Goal: Information Seeking & Learning: Find contact information

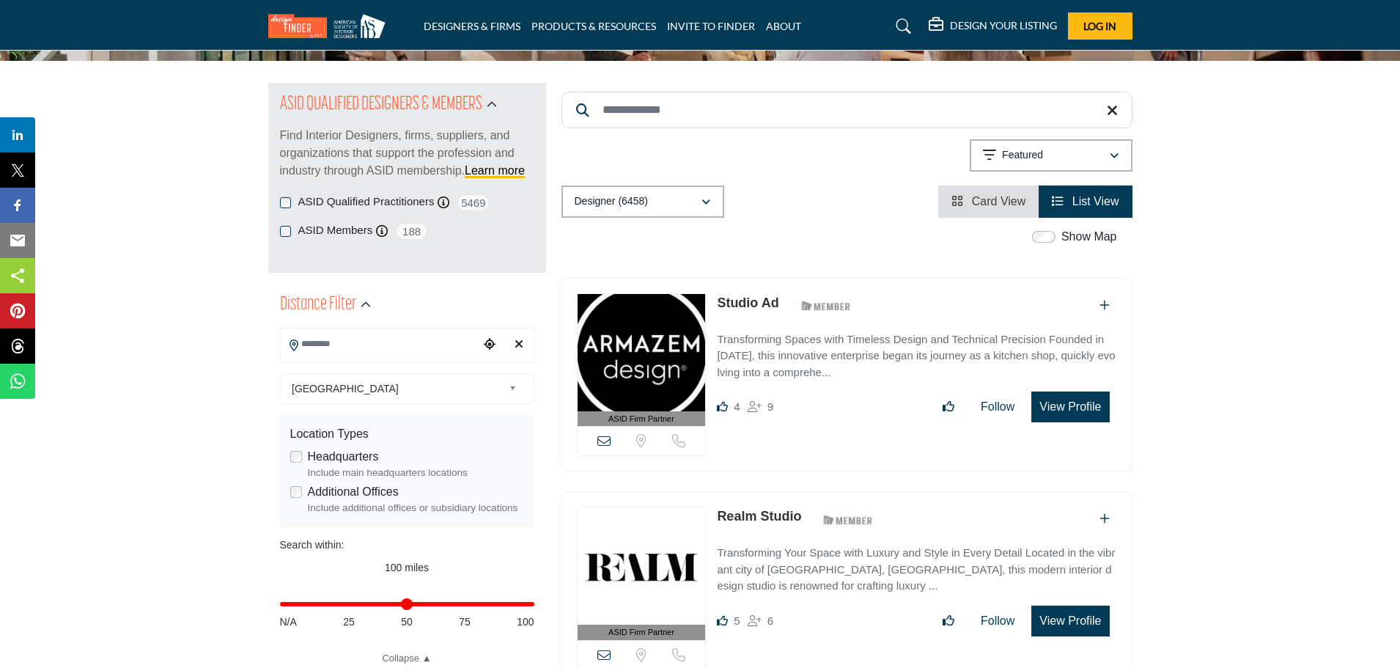
scroll to position [147, 0]
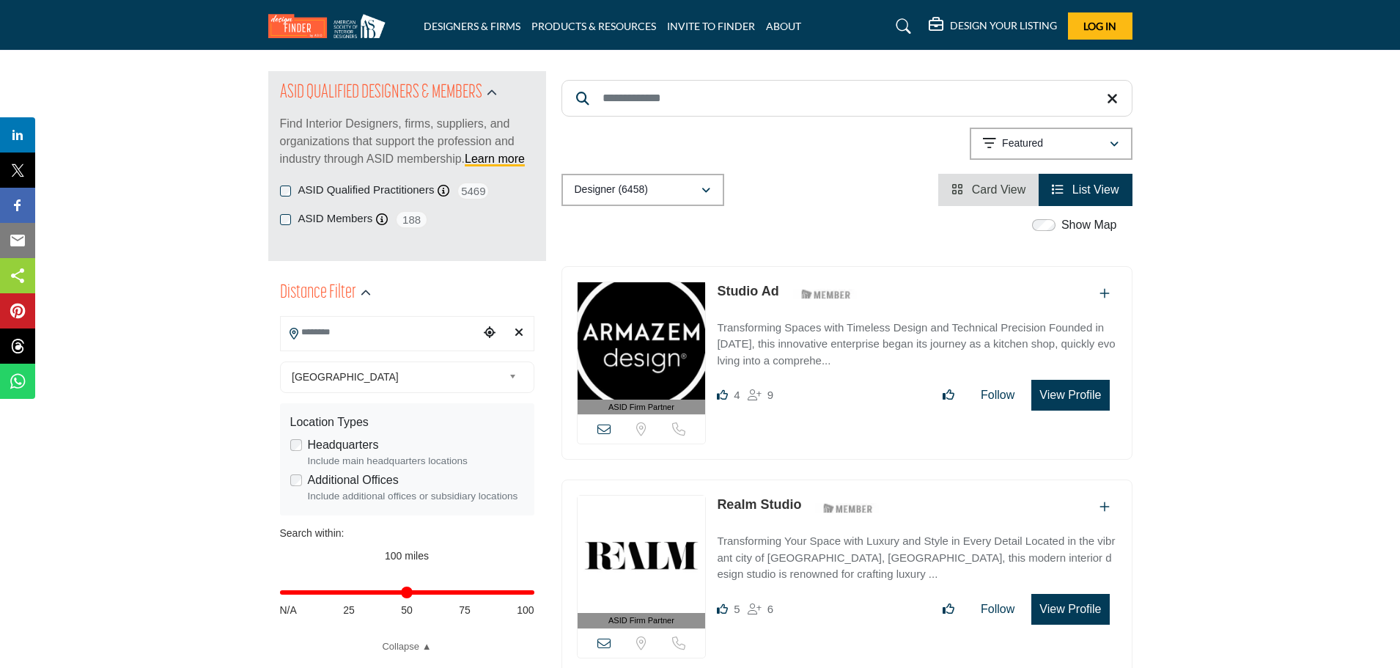
click at [350, 335] on input "Search Location" at bounding box center [380, 332] width 198 height 29
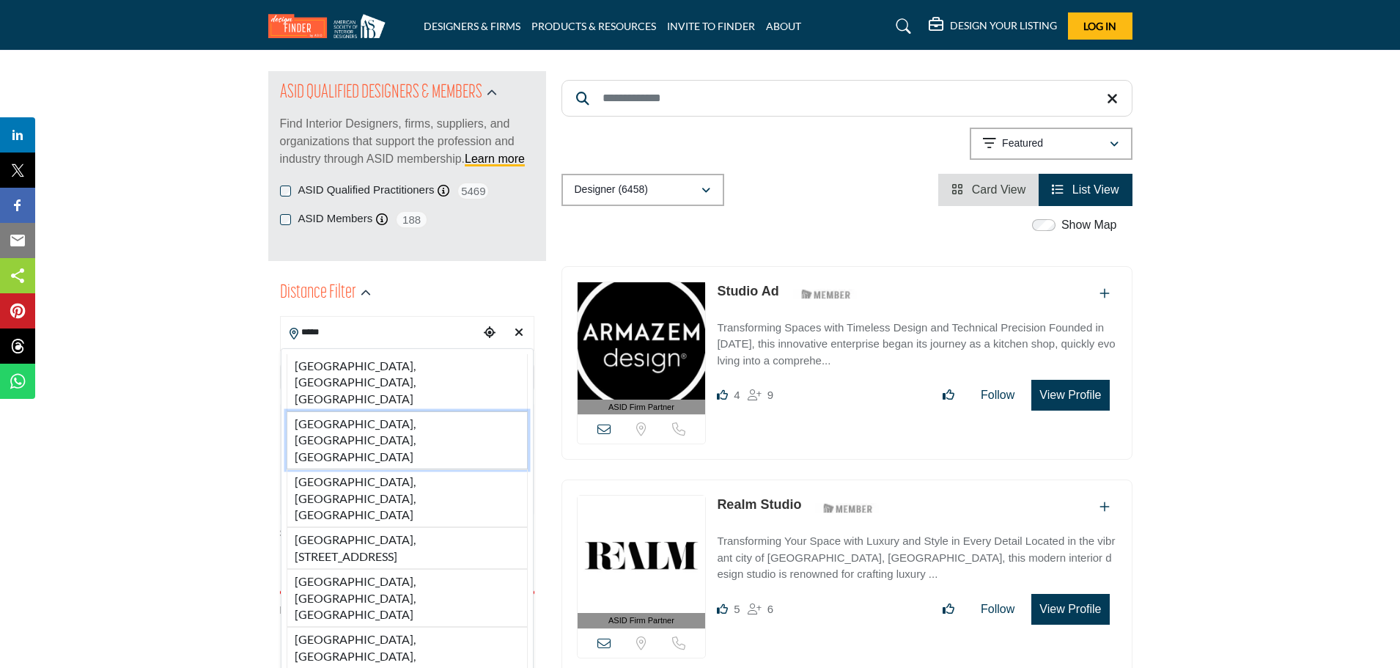
click at [344, 411] on li "Miami, FL, USA" at bounding box center [407, 440] width 241 height 58
type input "**********"
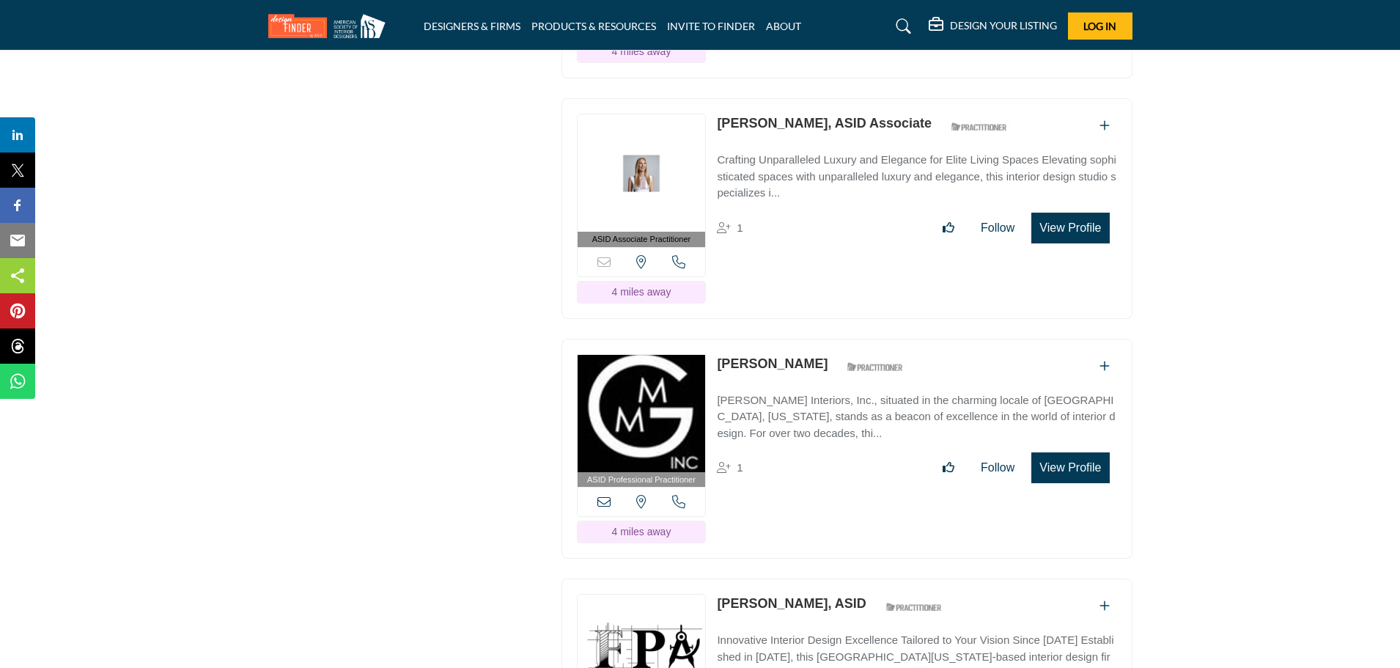
scroll to position [6742, 0]
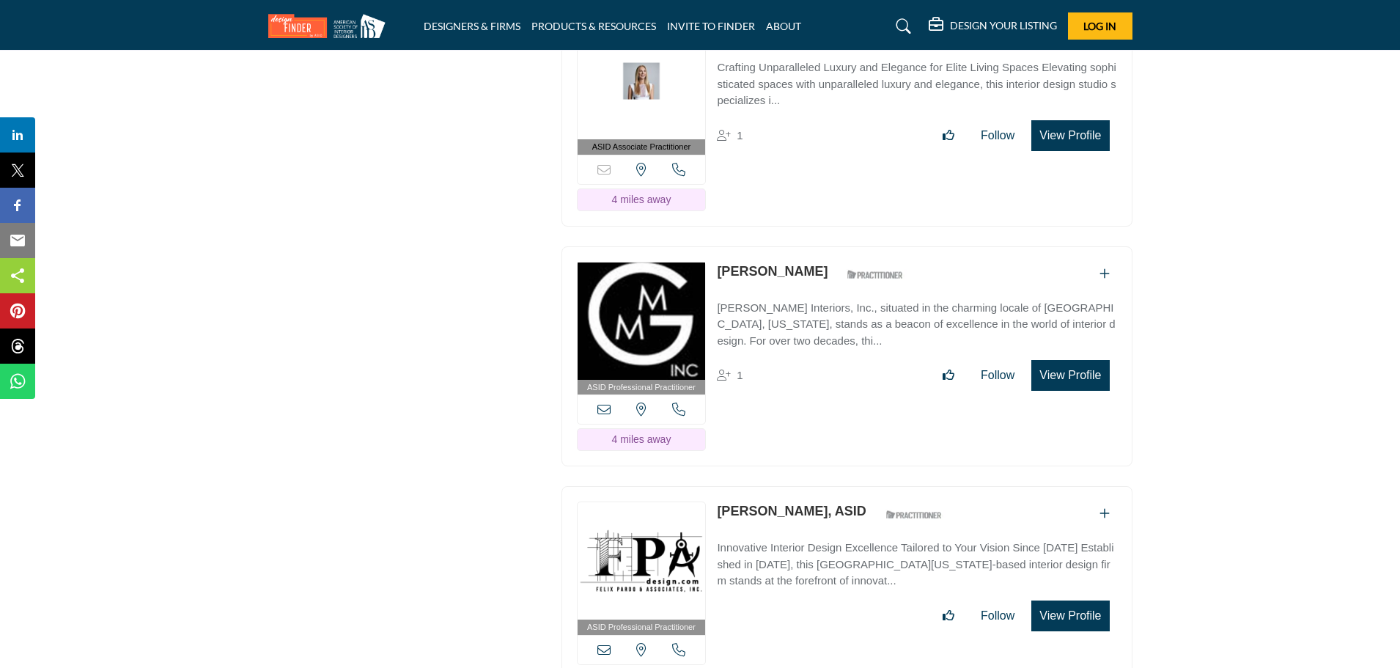
click at [763, 264] on link "[PERSON_NAME]" at bounding box center [772, 271] width 111 height 15
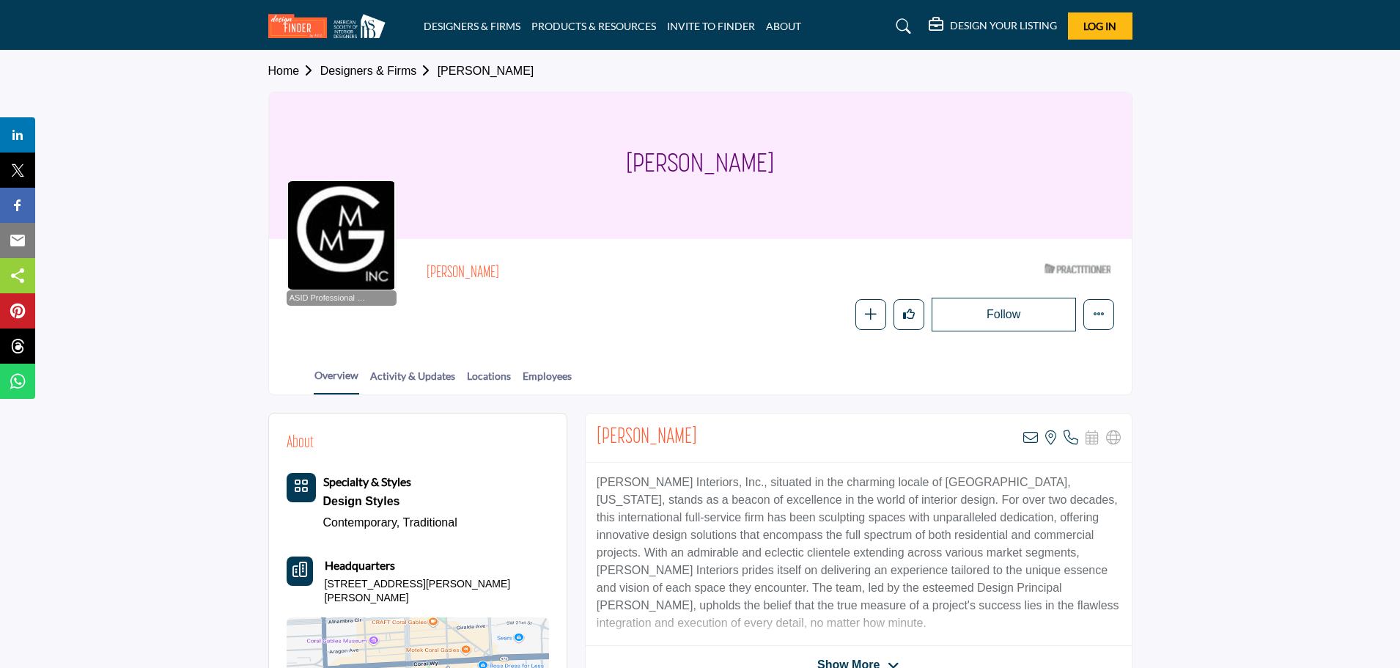
click at [519, 370] on div "Overview Activity & Updates Locations Employees" at bounding box center [719, 371] width 826 height 45
click at [554, 378] on link "Employees" at bounding box center [547, 381] width 51 height 26
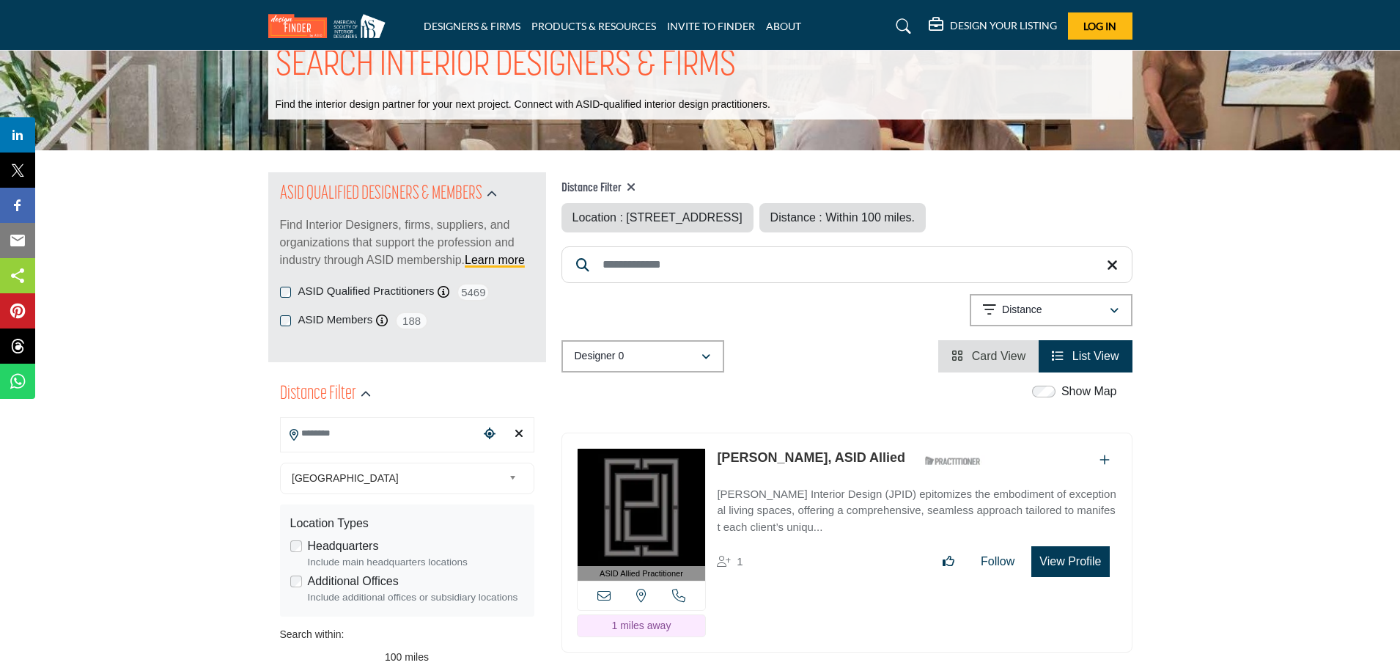
type input "**********"
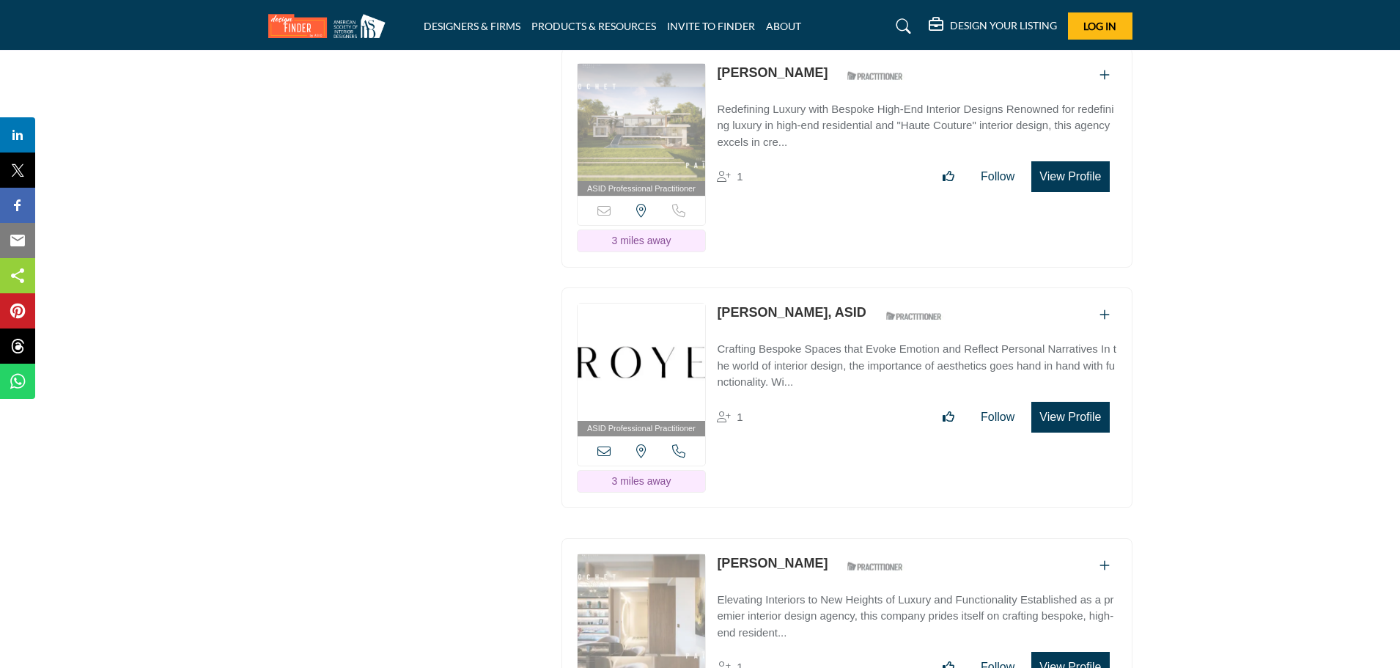
scroll to position [4983, 0]
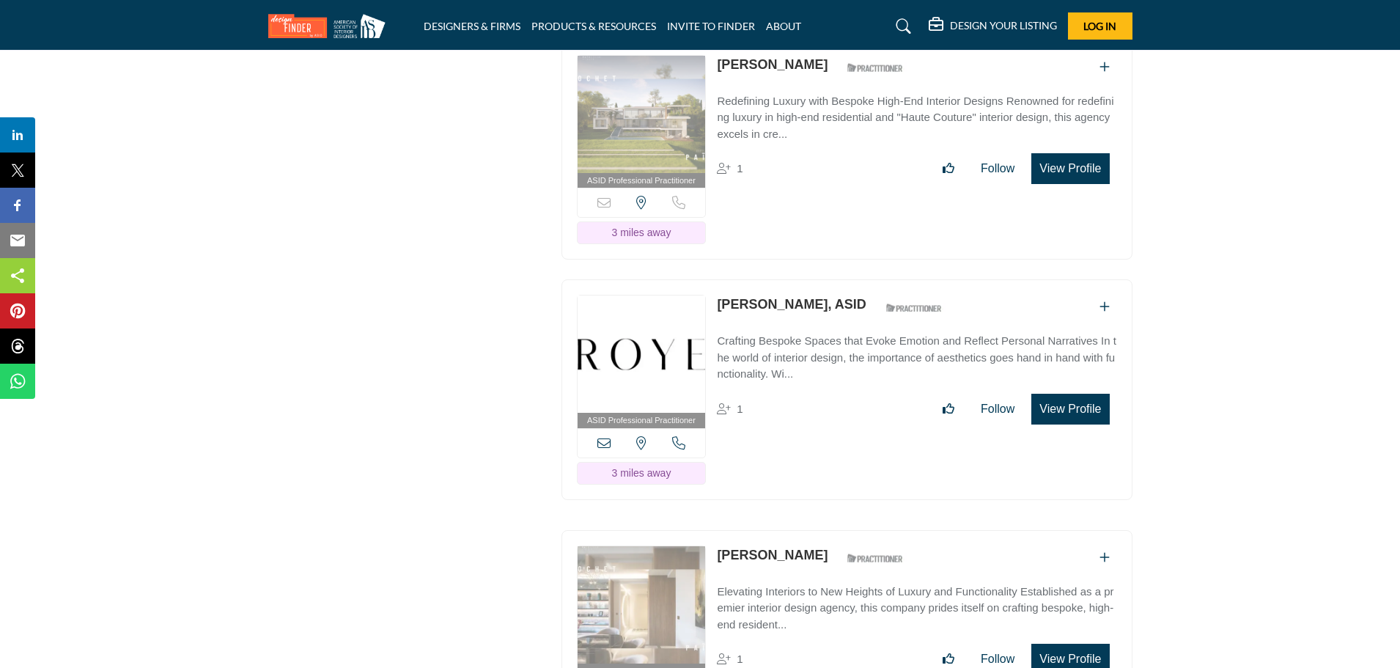
click at [808, 297] on link "[PERSON_NAME], ASID" at bounding box center [791, 304] width 149 height 15
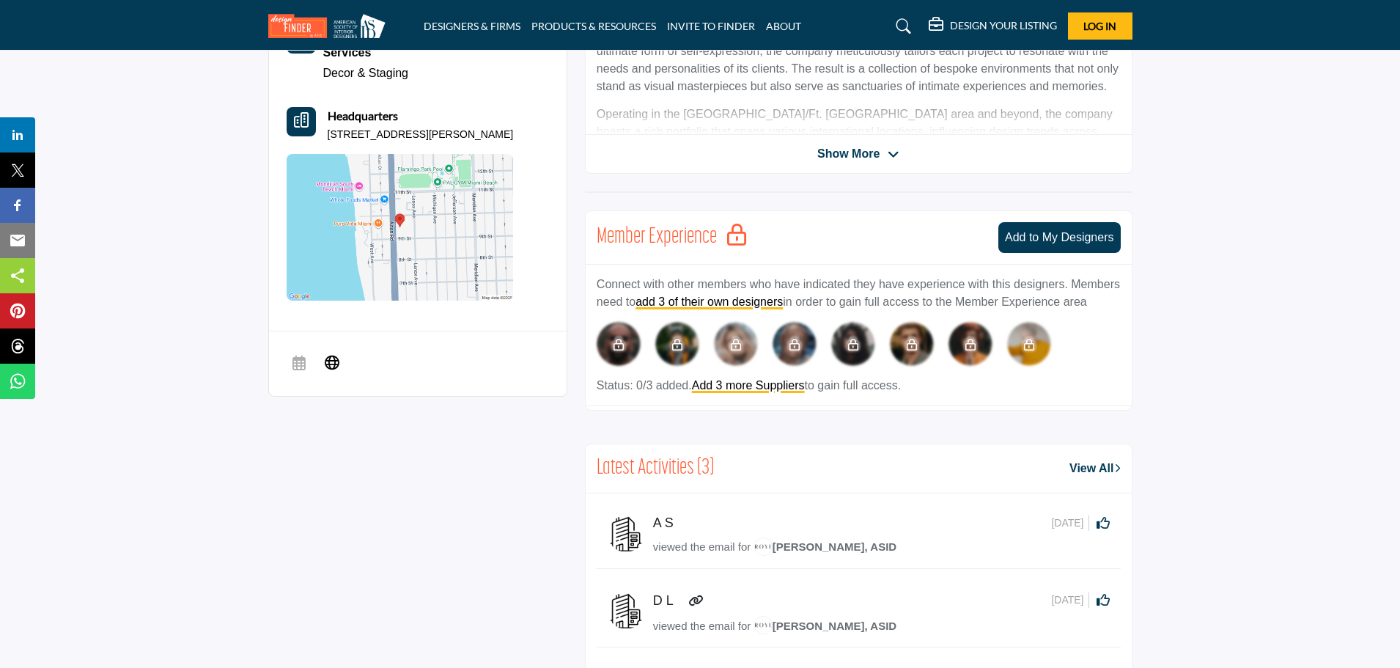
scroll to position [220, 0]
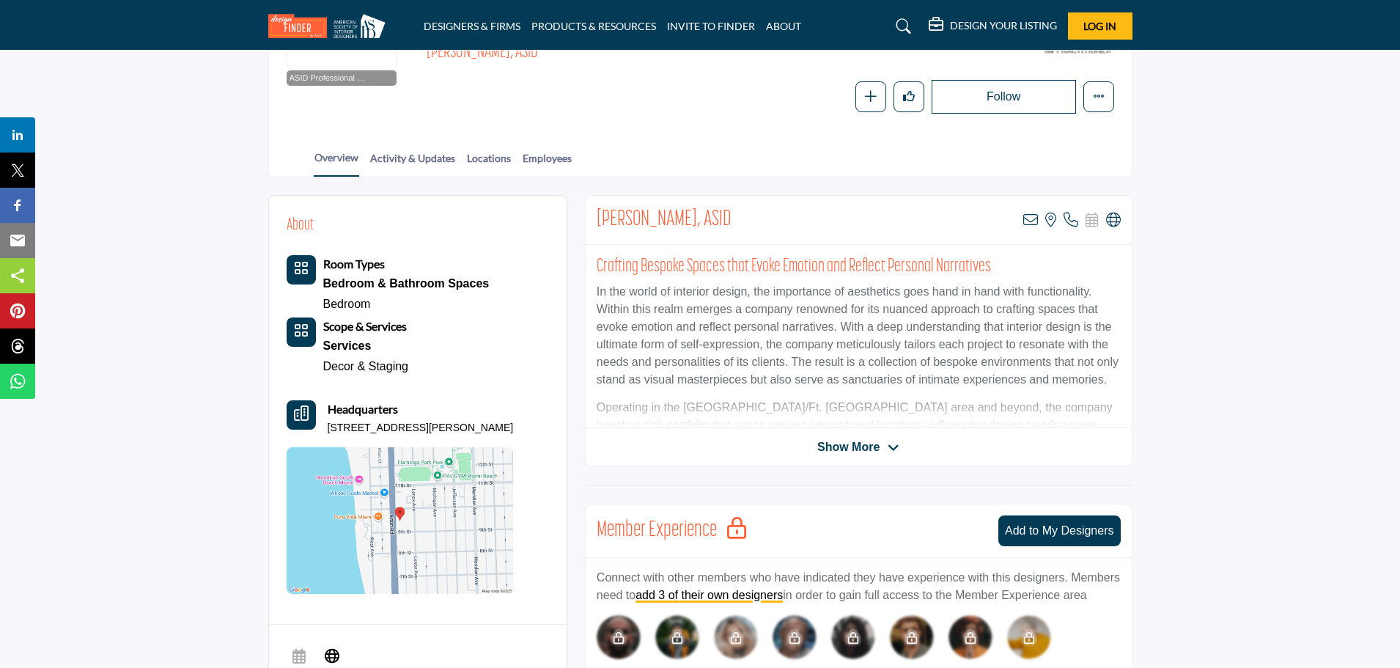
click at [828, 451] on span "Show More" at bounding box center [848, 447] width 62 height 18
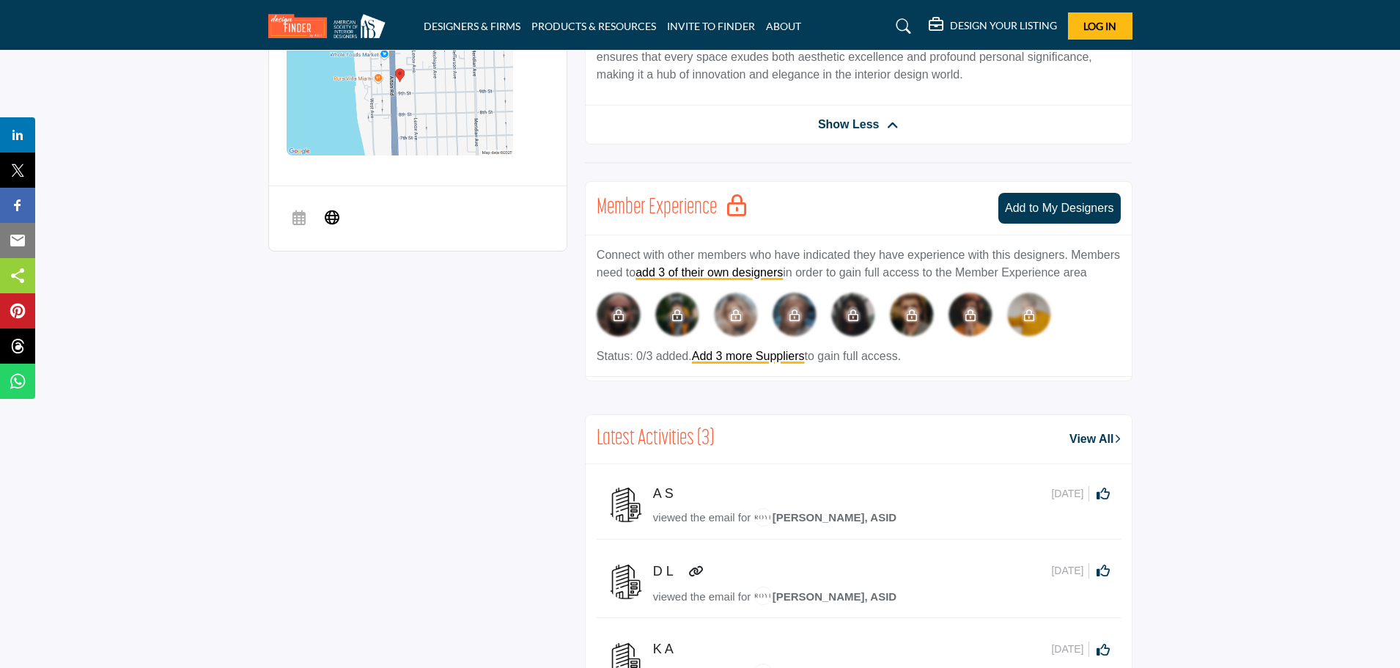
scroll to position [660, 0]
click at [1069, 437] on link "View All" at bounding box center [1094, 438] width 51 height 18
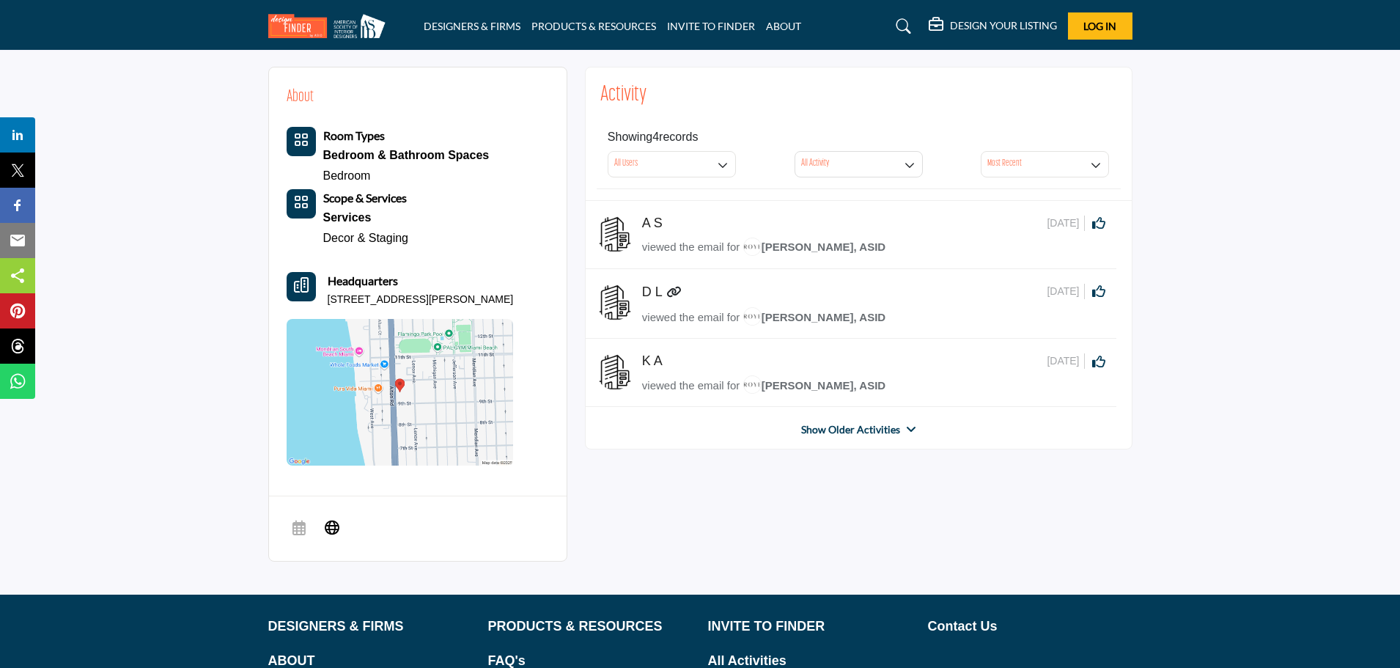
scroll to position [366, 0]
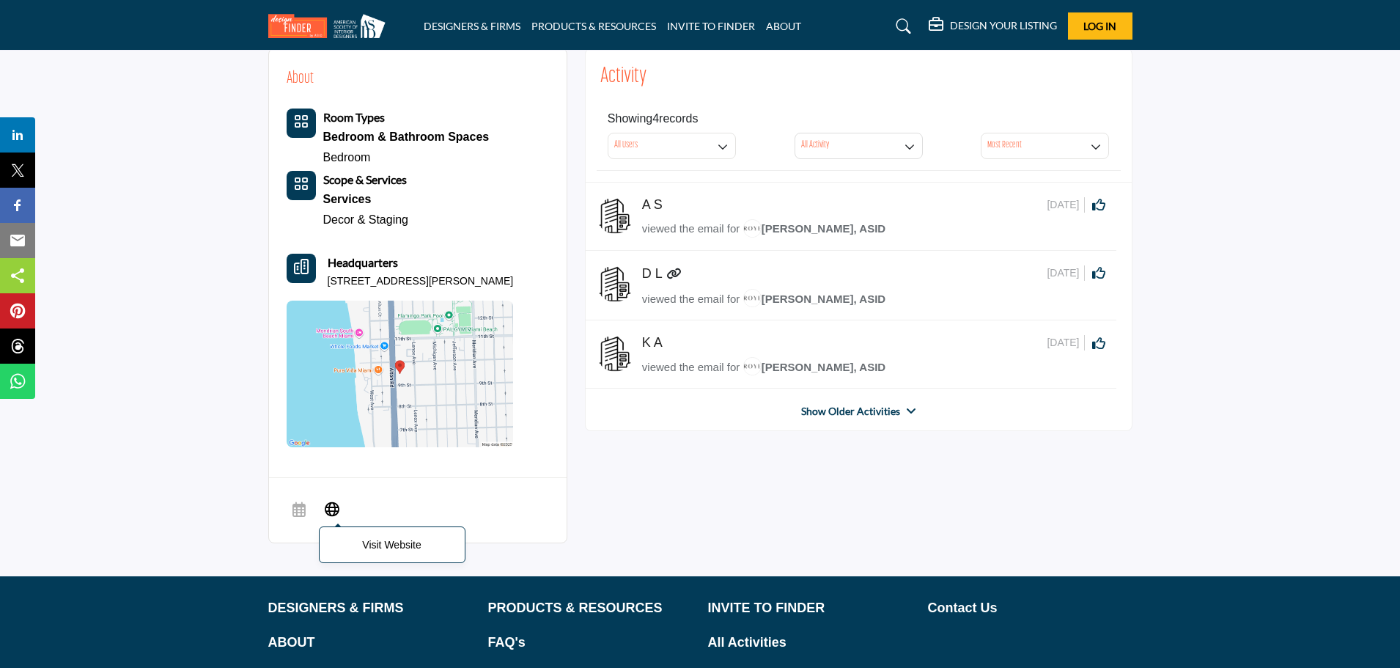
click at [331, 510] on icon at bounding box center [332, 508] width 15 height 18
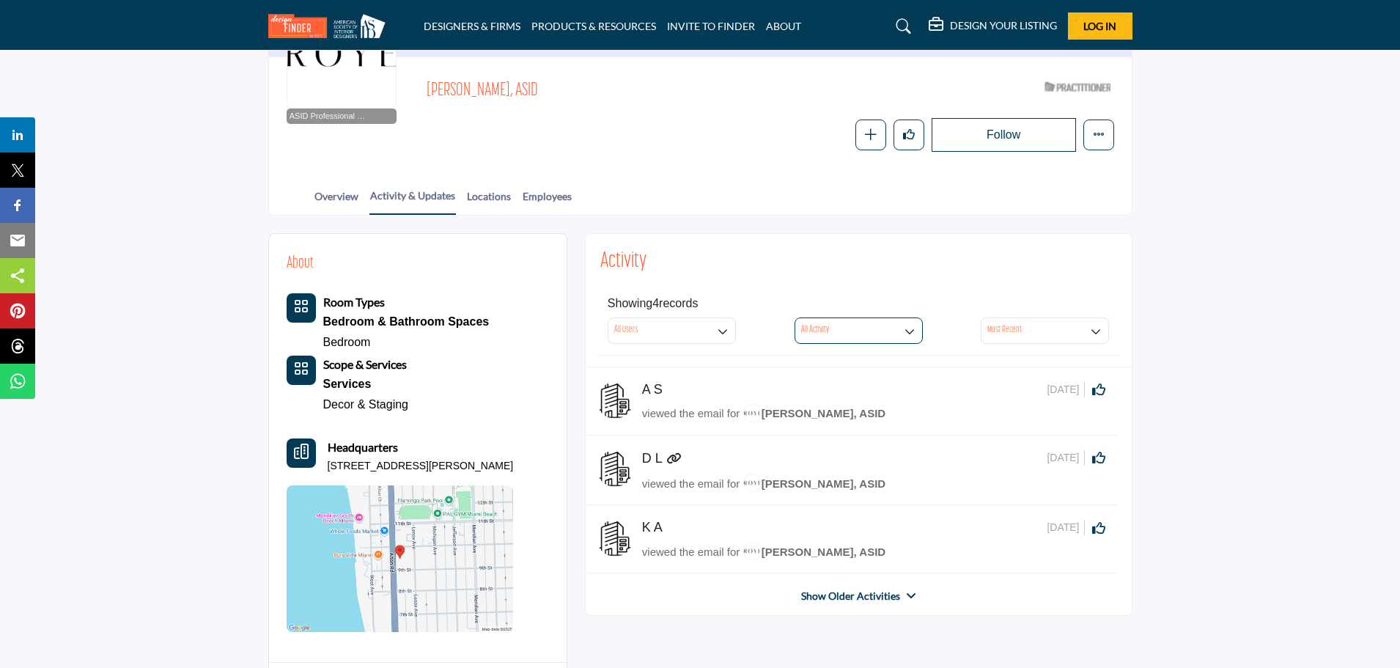
scroll to position [147, 0]
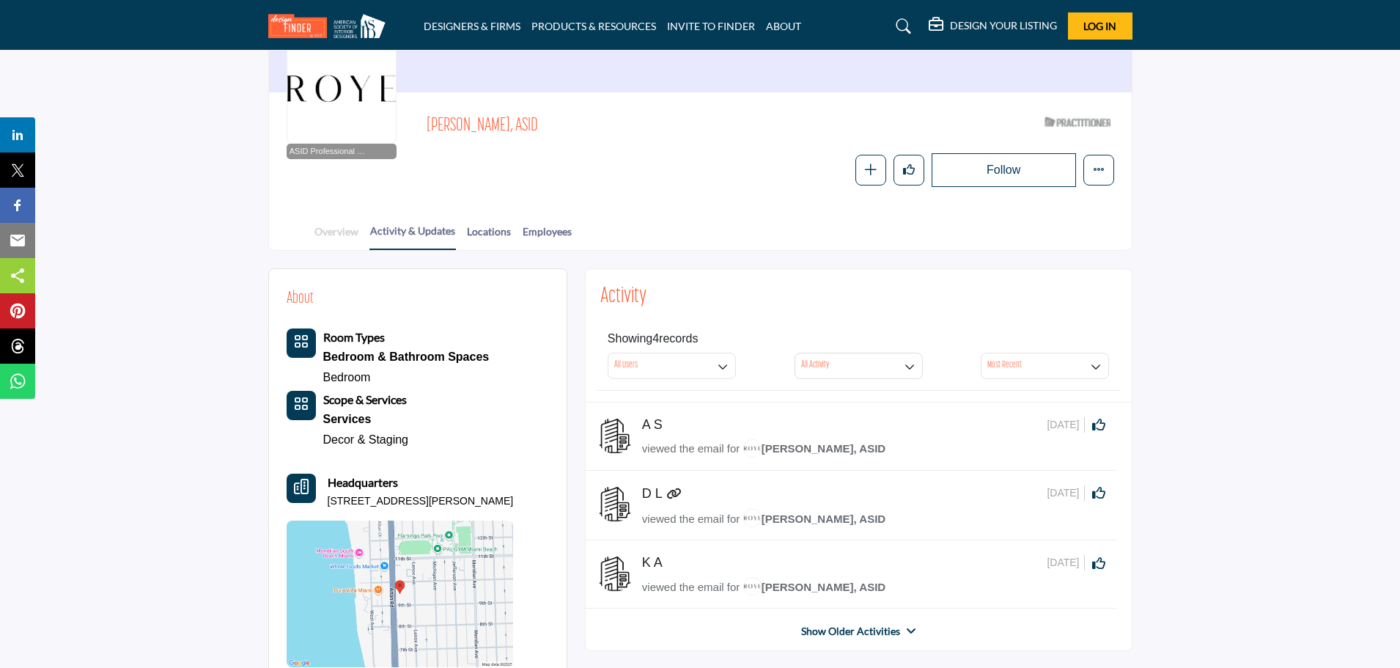
click at [341, 232] on link "Overview" at bounding box center [336, 237] width 45 height 26
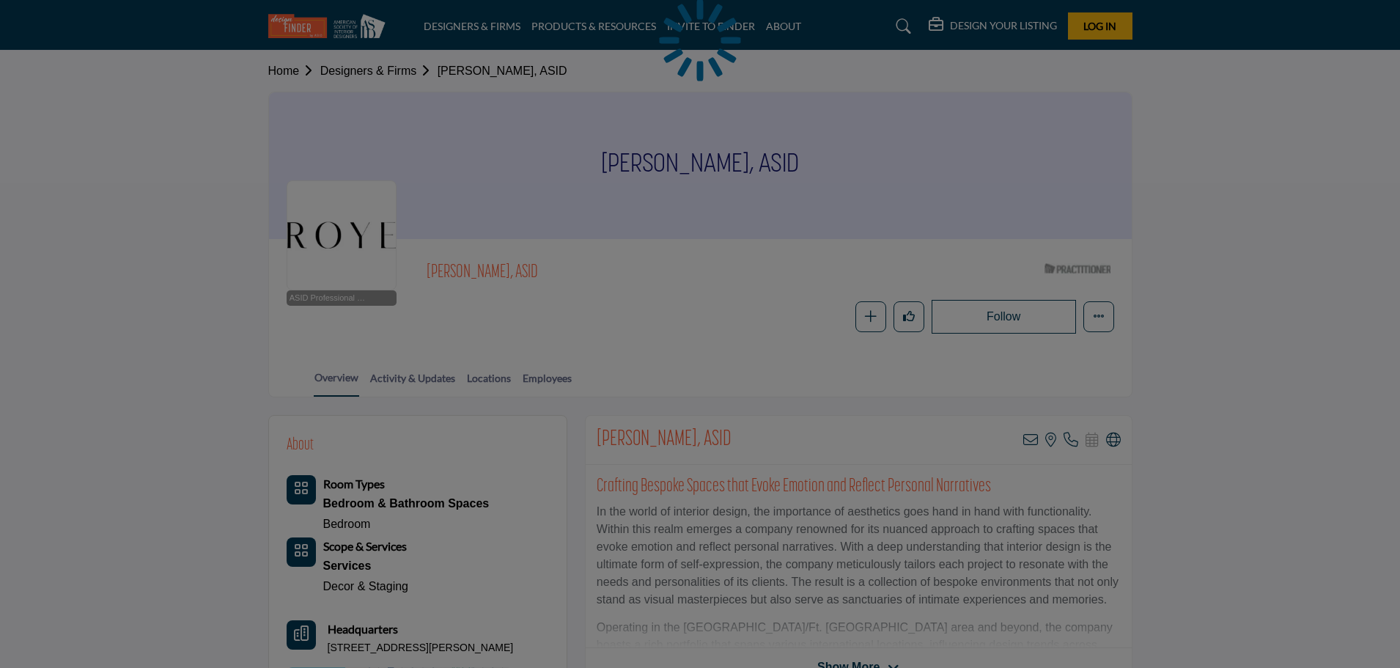
scroll to position [293, 0]
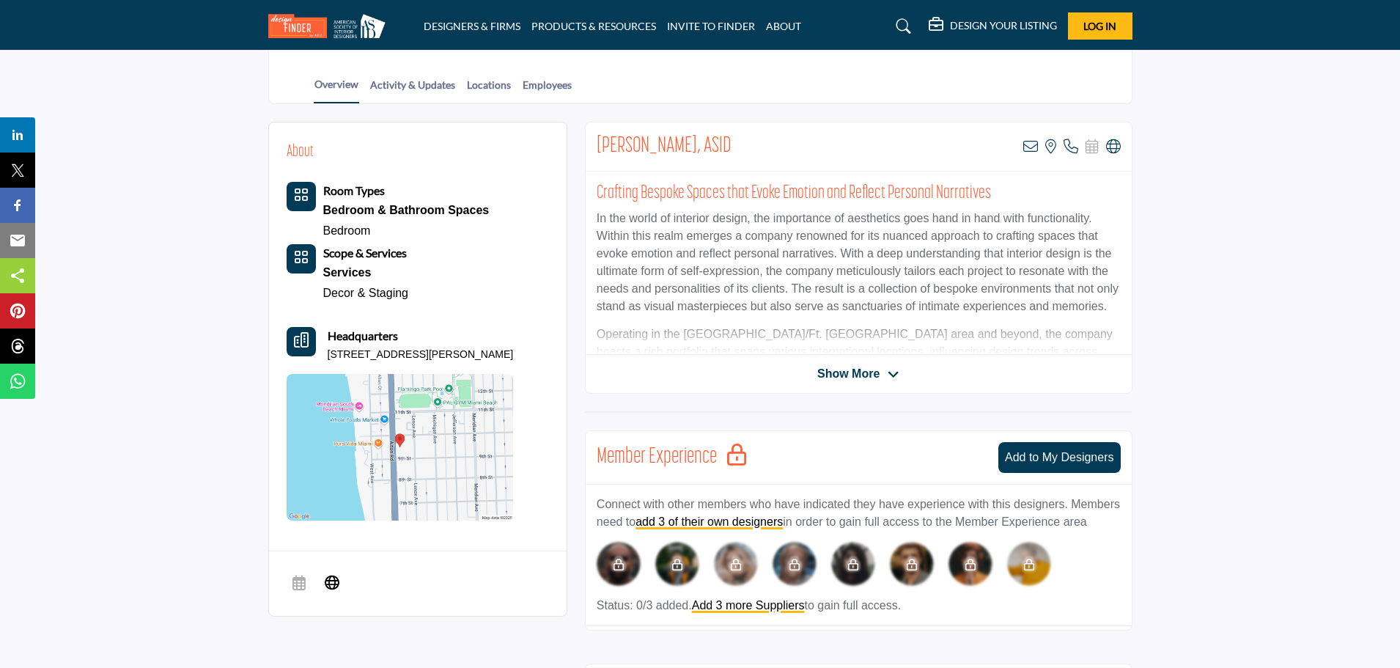
click at [904, 369] on div "Show More" at bounding box center [859, 374] width 546 height 18
click at [872, 372] on span "Show More" at bounding box center [848, 374] width 62 height 18
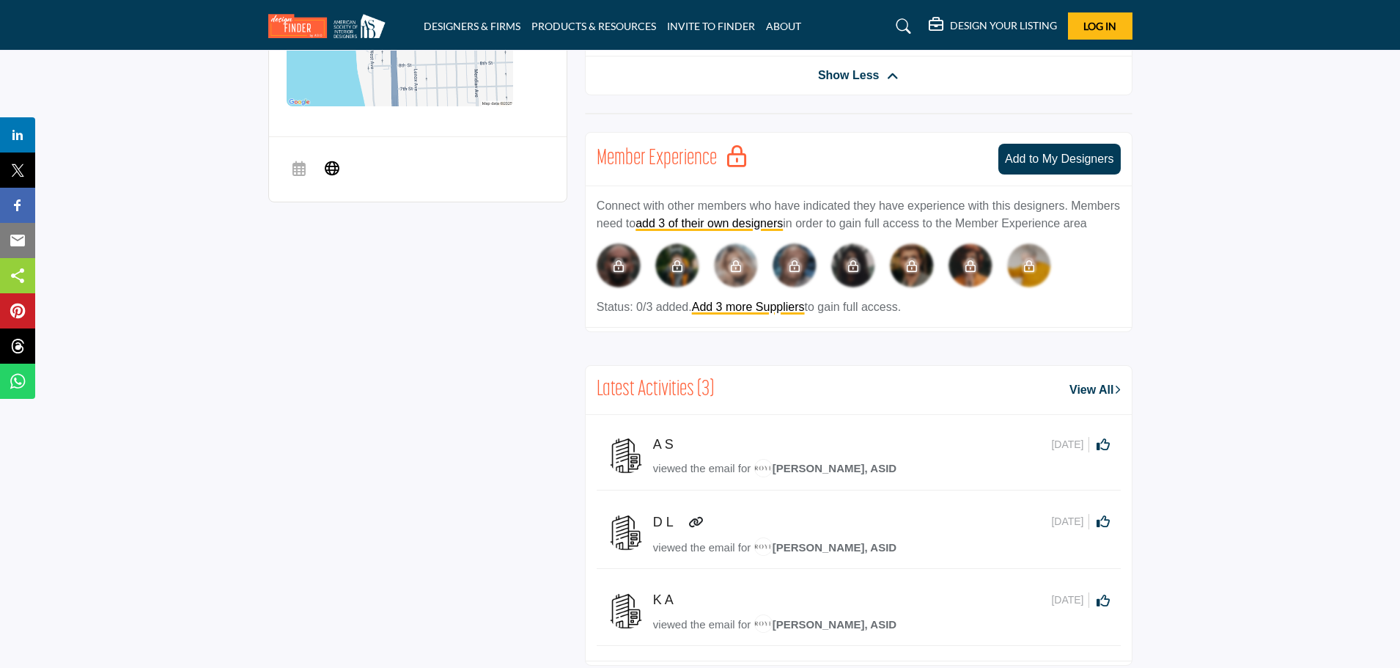
scroll to position [733, 0]
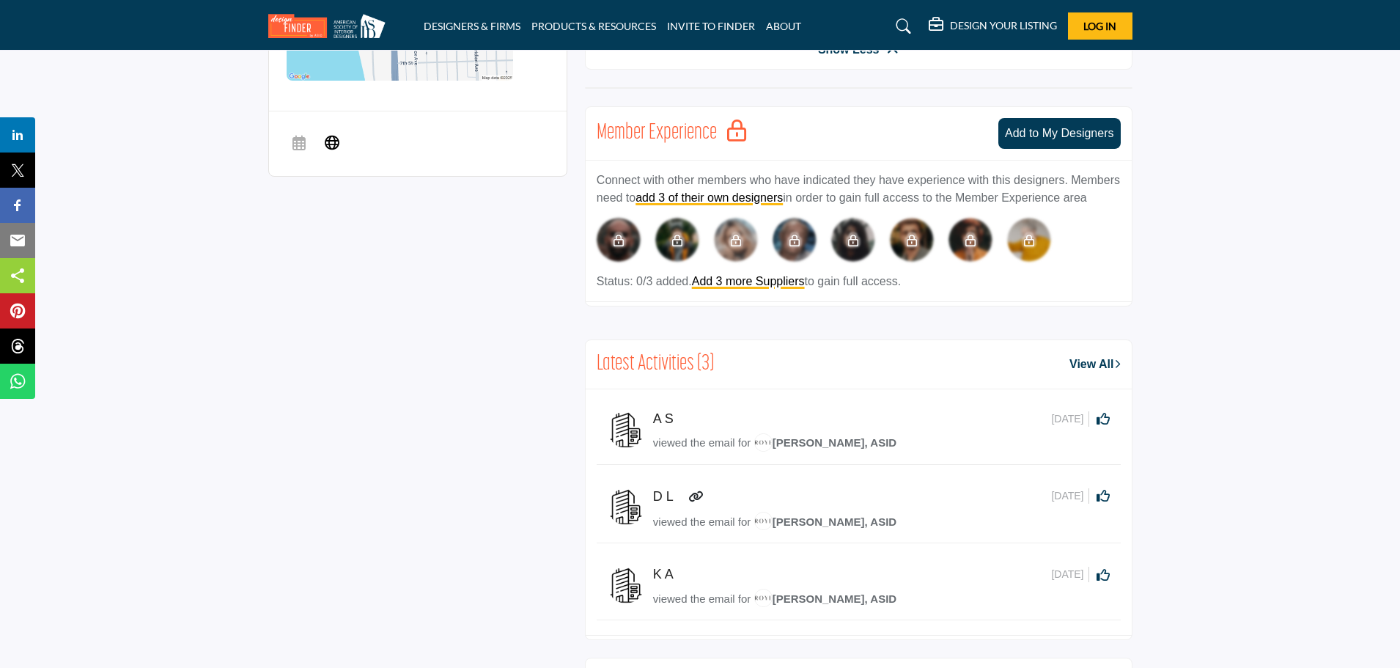
click at [821, 448] on link "Yessenia Cardenas, ASID" at bounding box center [825, 444] width 142 height 18
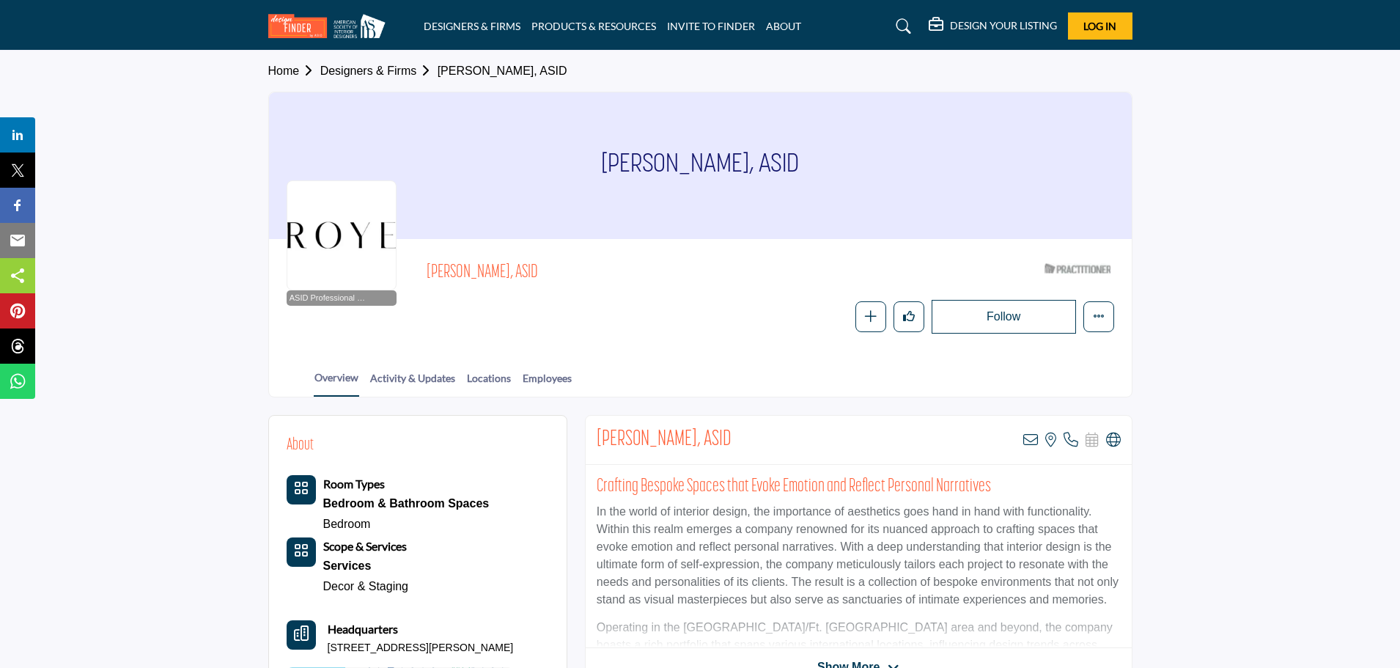
drag, startPoint x: 436, startPoint y: 271, endPoint x: 564, endPoint y: 270, distance: 127.5
click at [564, 270] on span "Yessenia Cardenas, ASID" at bounding box center [592, 273] width 331 height 24
click at [465, 334] on div "ASID Professional Practitioner ASID Professional Practitioners have successfull…" at bounding box center [700, 295] width 863 height 112
drag, startPoint x: 429, startPoint y: 268, endPoint x: 562, endPoint y: 267, distance: 133.4
click at [562, 267] on span "[PERSON_NAME], ASID" at bounding box center [592, 273] width 331 height 24
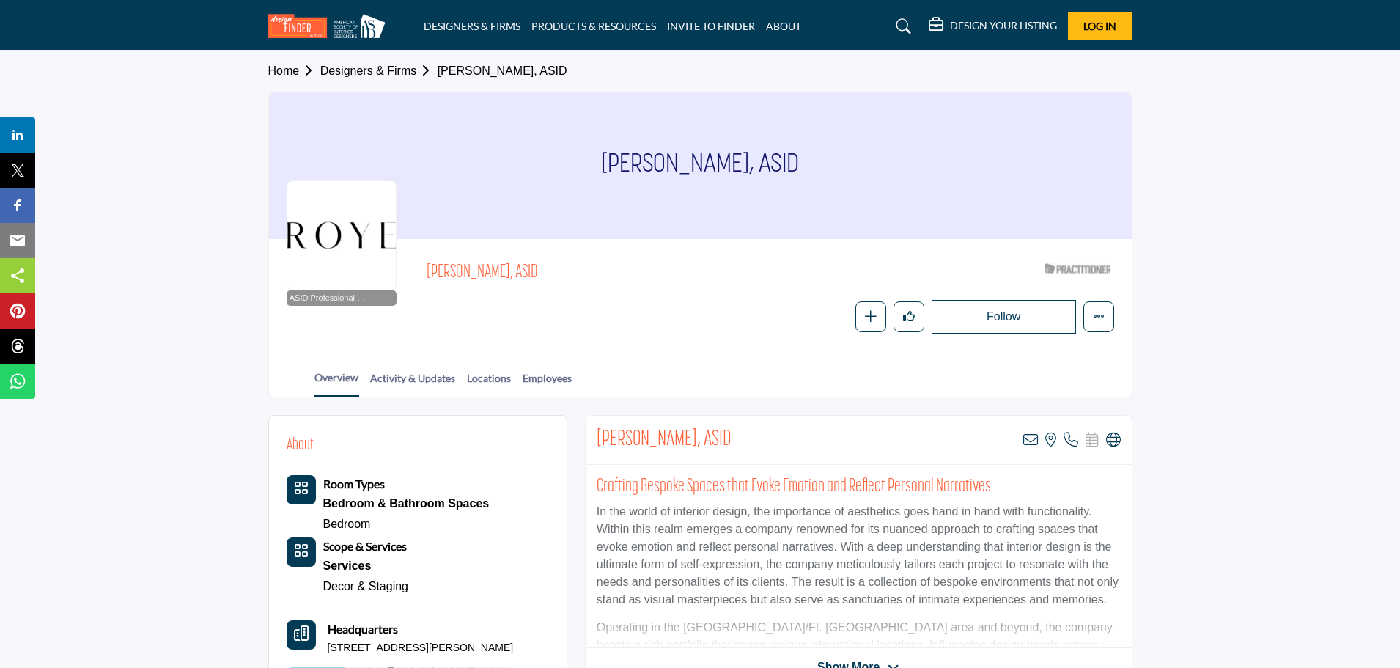
click at [609, 320] on div "Follow Following Message Recommend Add to My Suppliers Claim Listing Report Pag…" at bounding box center [770, 317] width 687 height 34
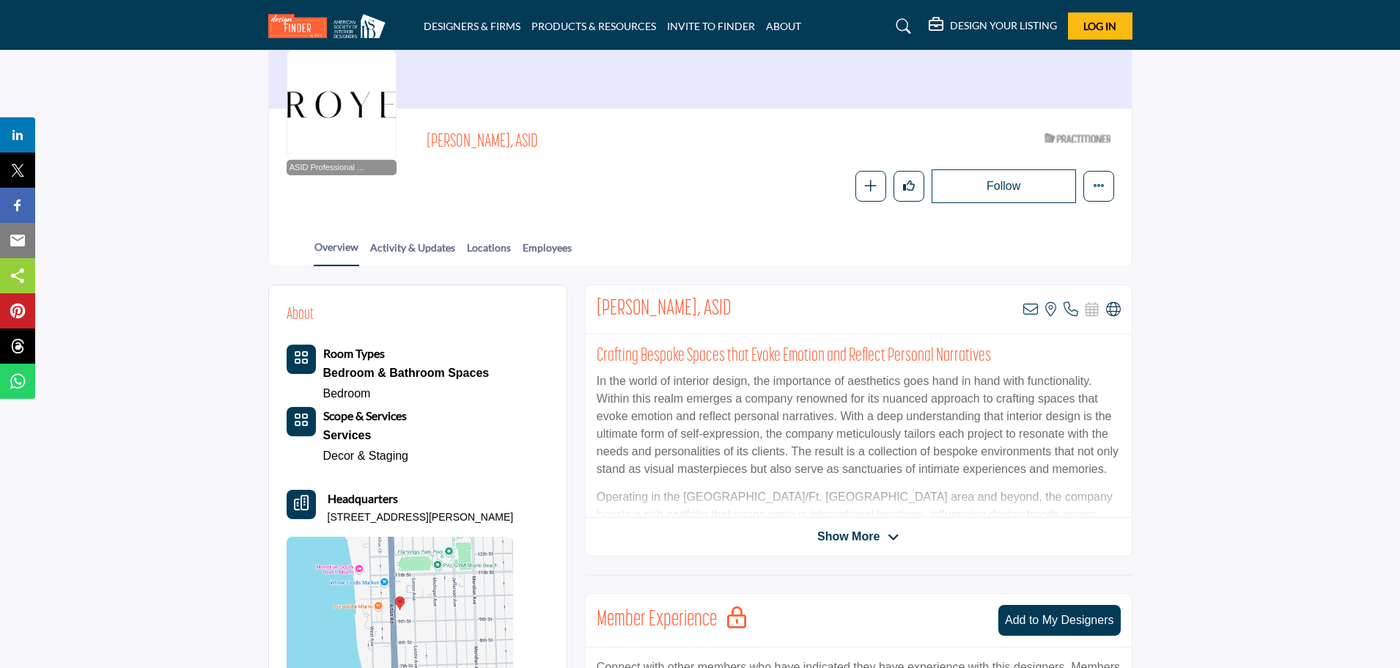
scroll to position [220, 0]
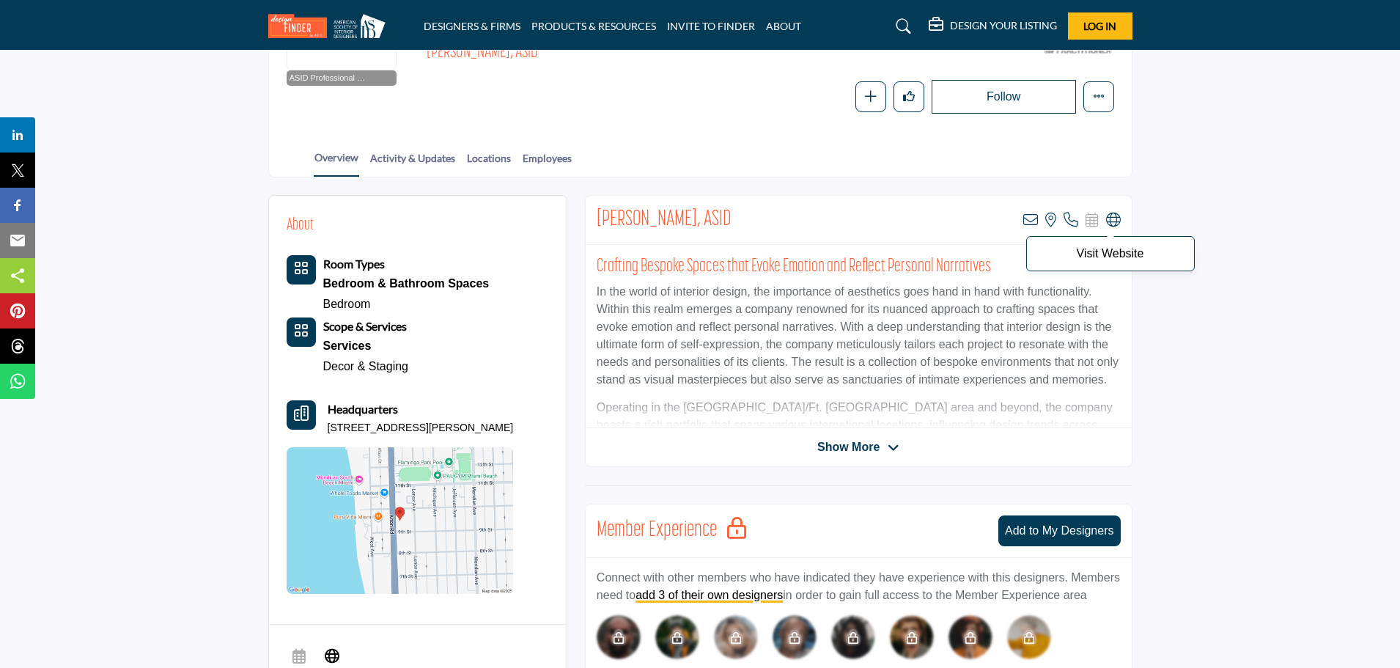
click at [1118, 219] on icon at bounding box center [1113, 220] width 15 height 15
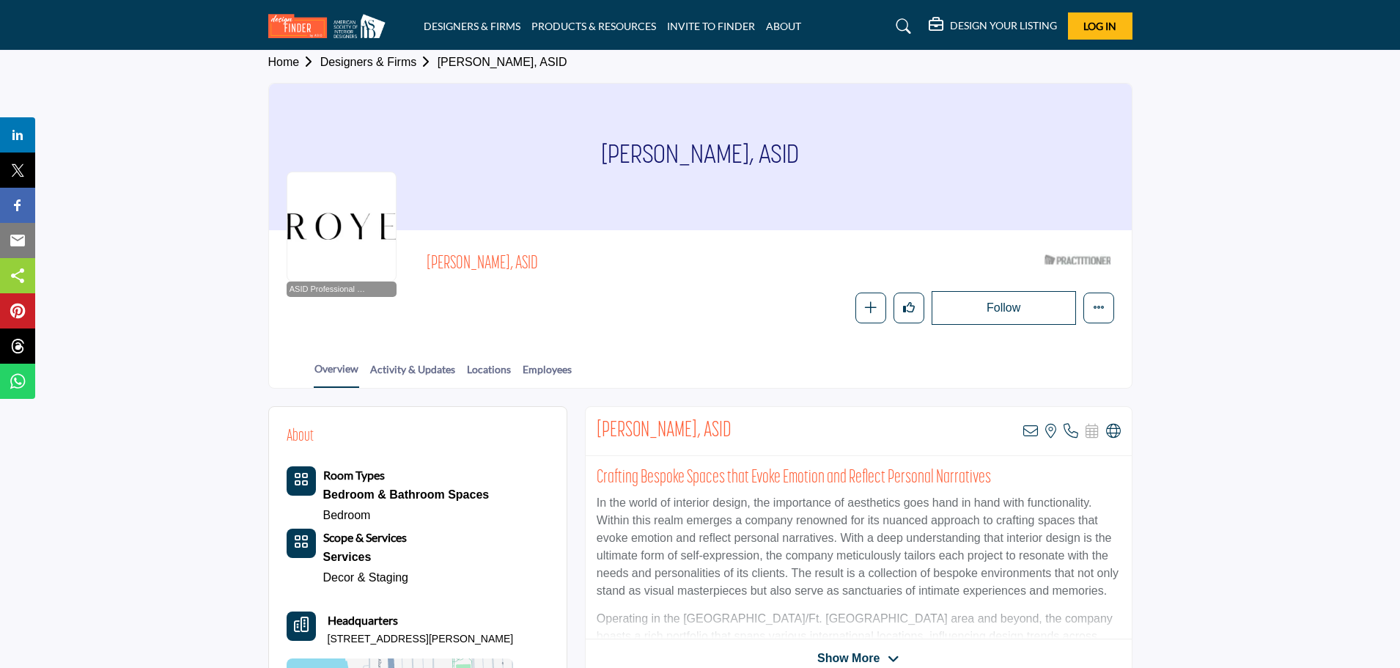
scroll to position [0, 0]
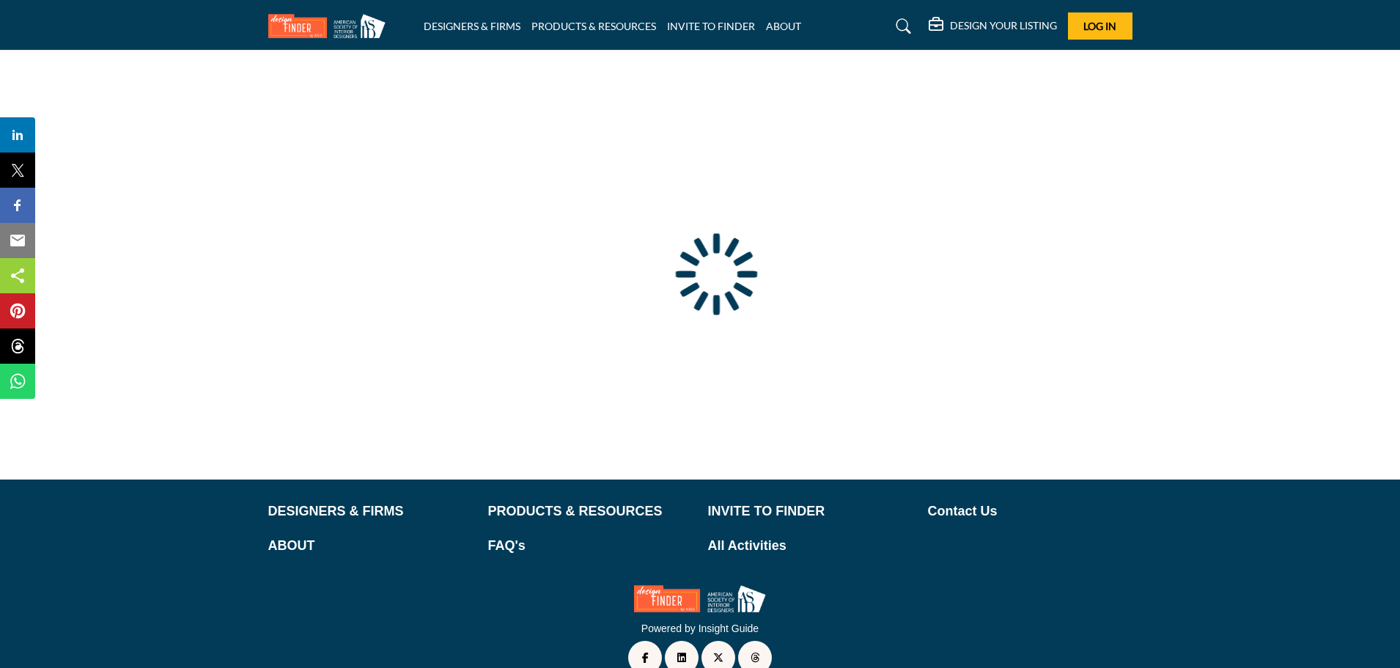
type input "**********"
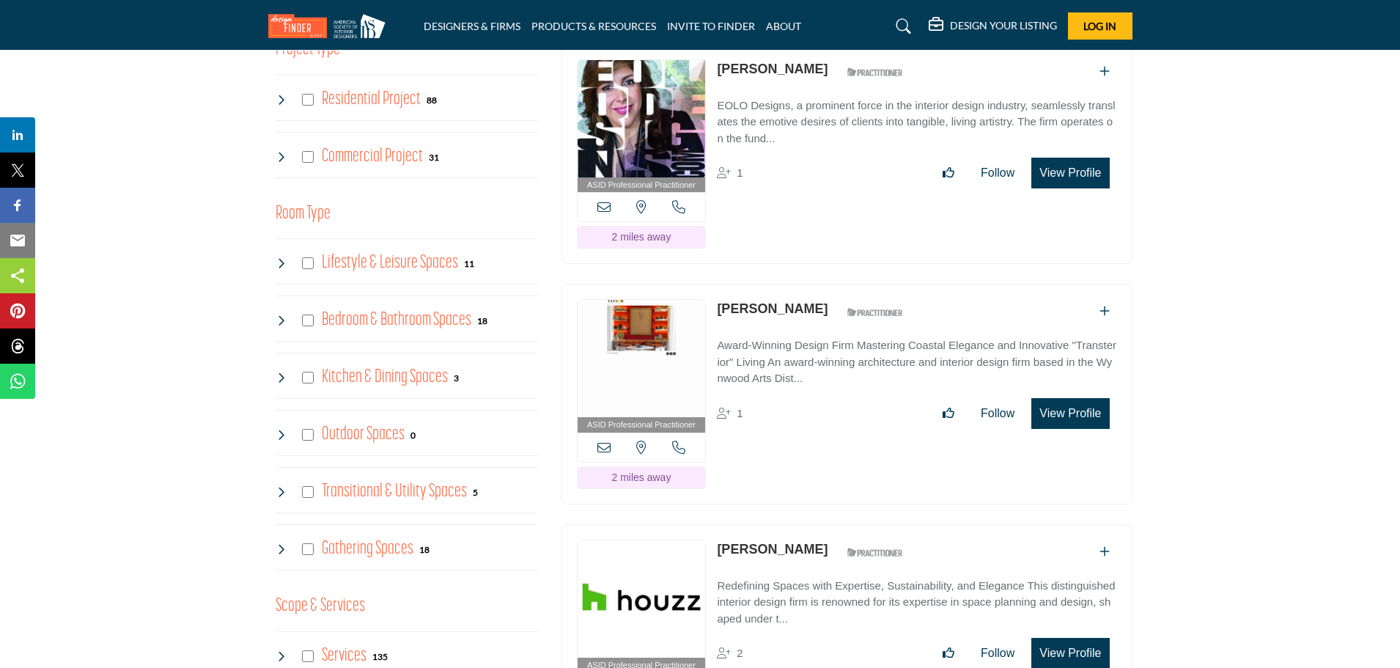
scroll to position [953, 0]
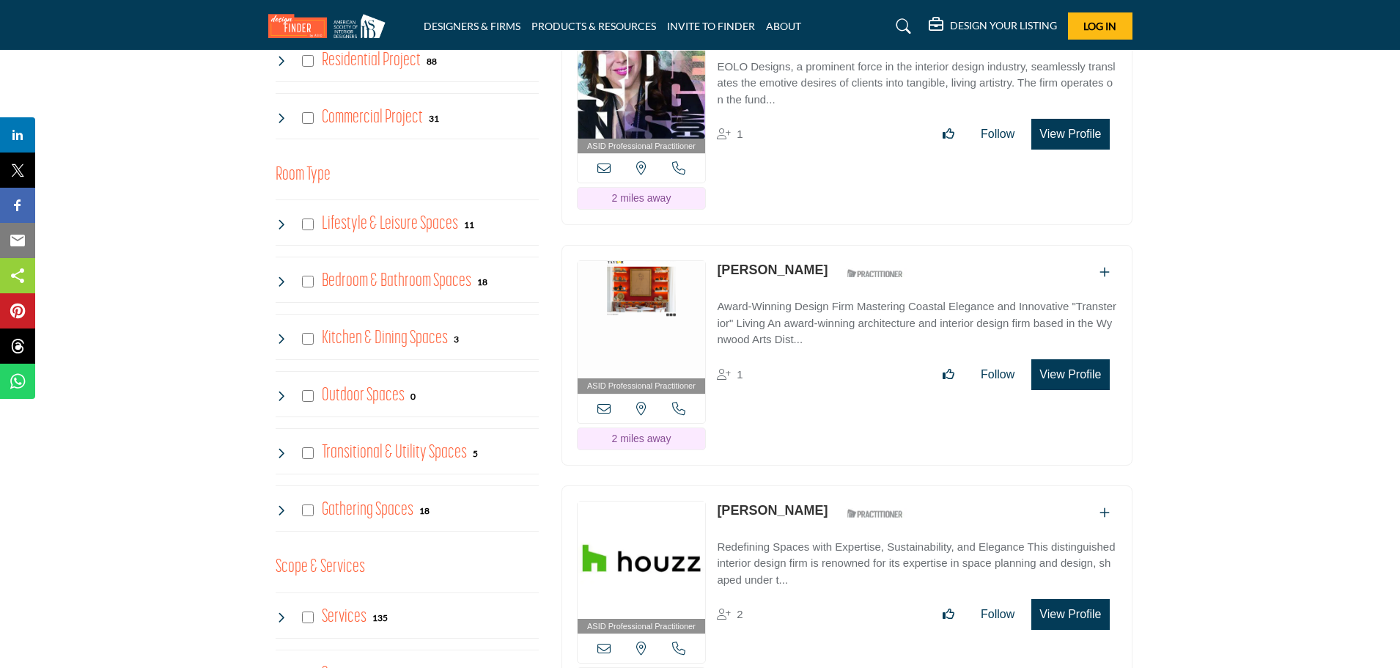
drag, startPoint x: 738, startPoint y: 269, endPoint x: 746, endPoint y: 269, distance: 8.1
click at [738, 269] on link "Phyllis Taylor" at bounding box center [772, 269] width 111 height 15
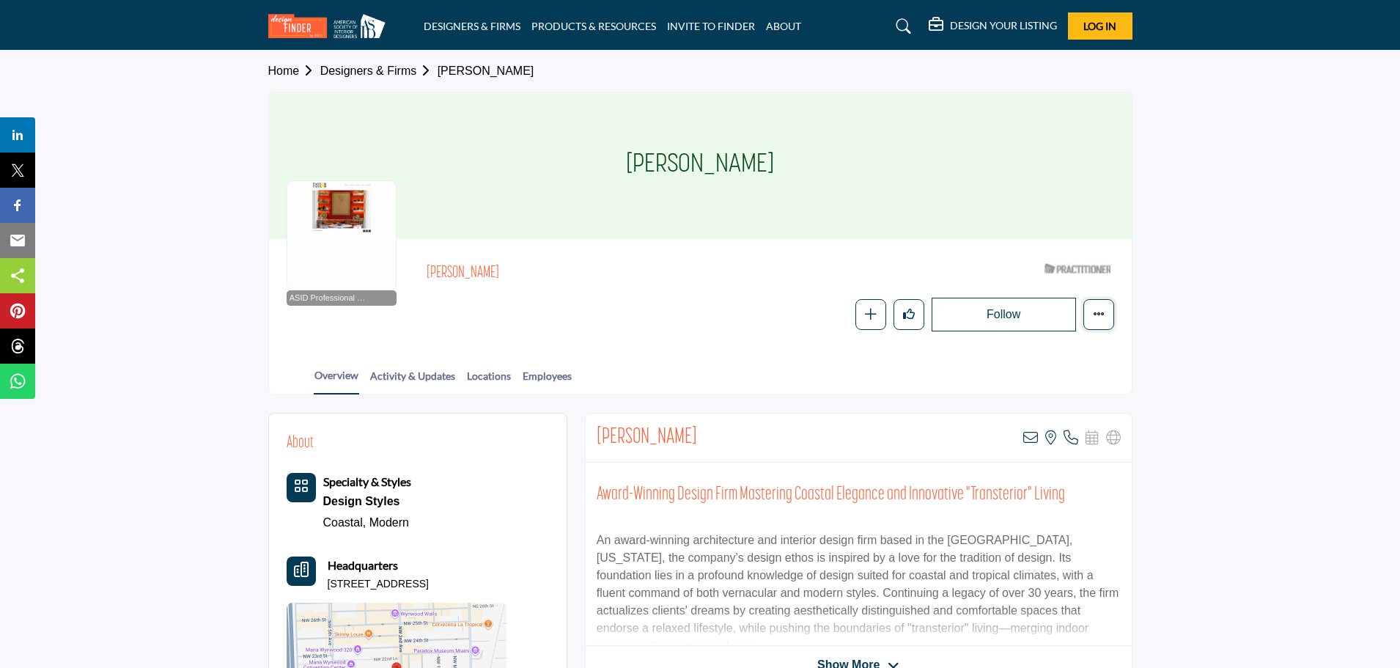
click at [1105, 317] on button "Featured" at bounding box center [1098, 314] width 31 height 31
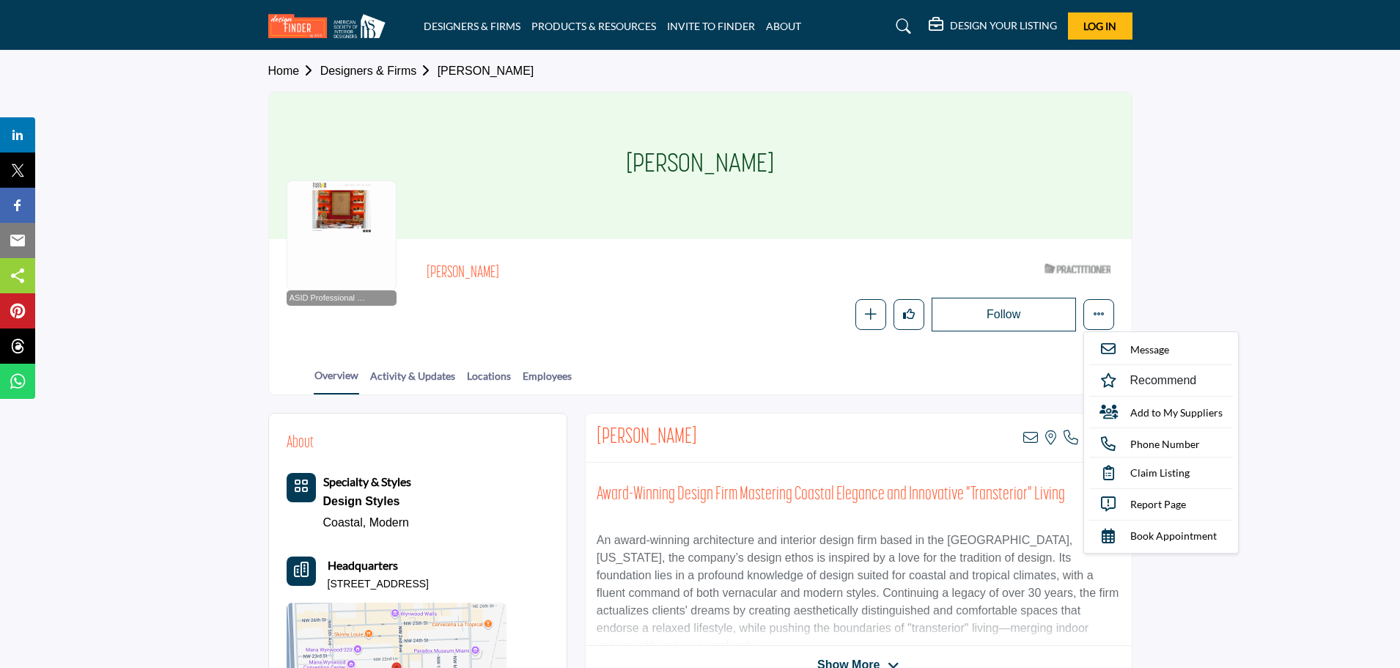
click at [768, 493] on h2 "Award-Winning Design Firm Mastering Coastal Elegance and Innovative "Transterio…" at bounding box center [859, 495] width 524 height 22
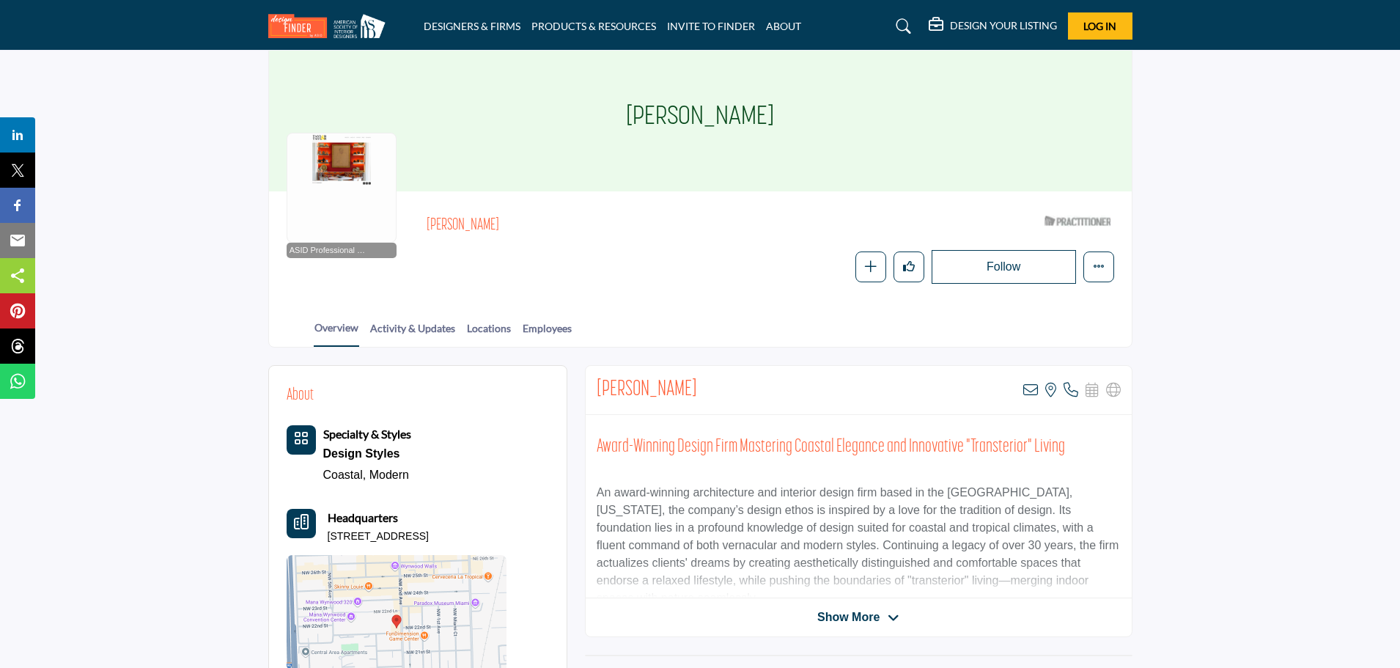
scroll to position [73, 0]
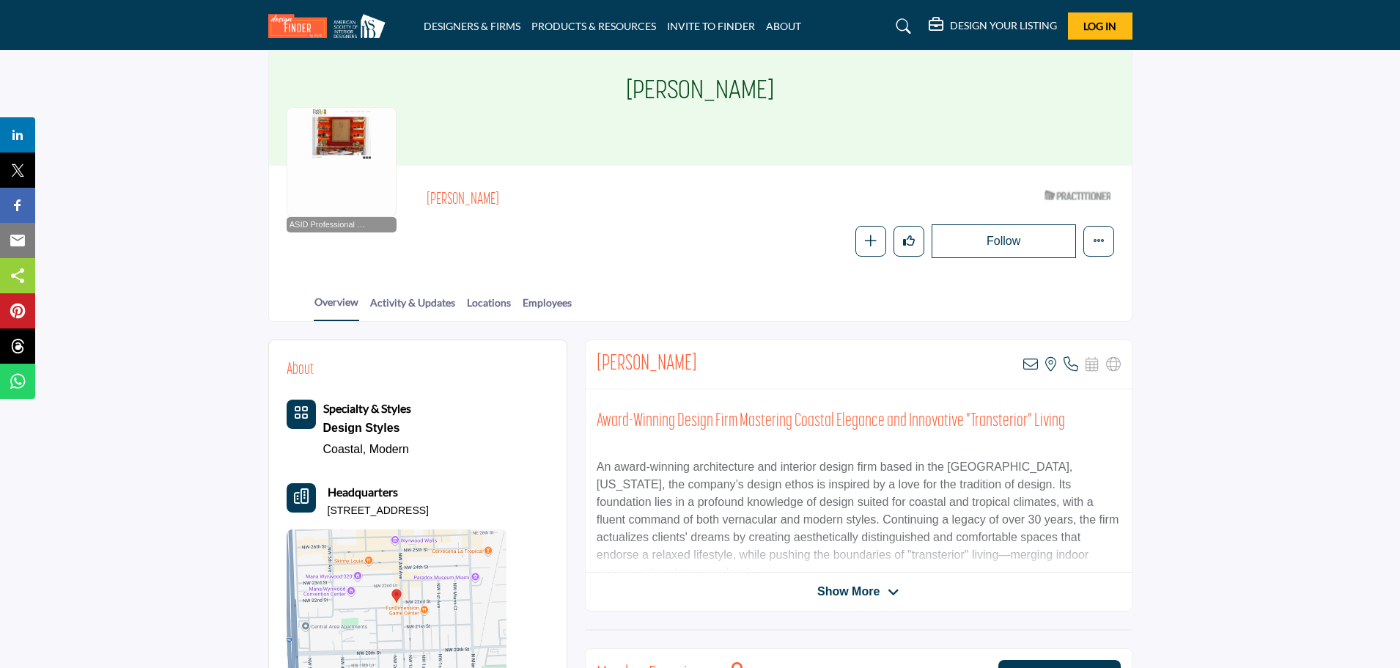
click at [853, 597] on span "Show More" at bounding box center [848, 592] width 62 height 18
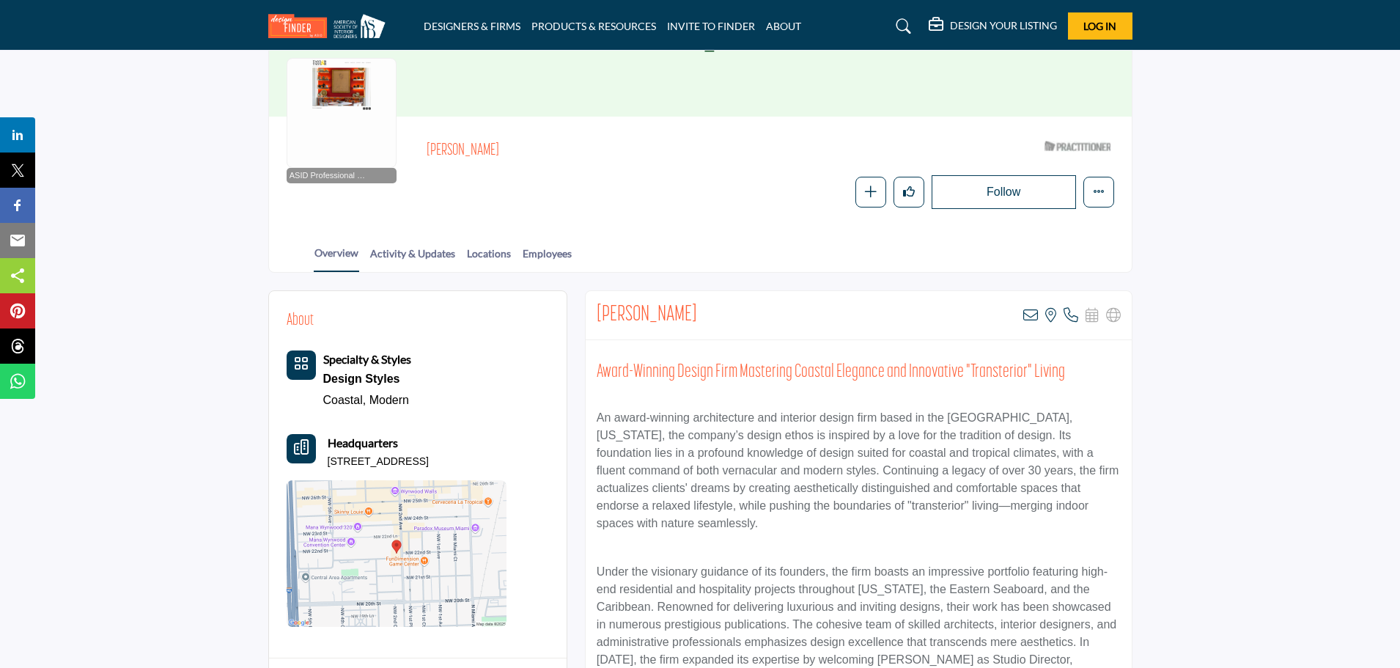
scroll to position [0, 0]
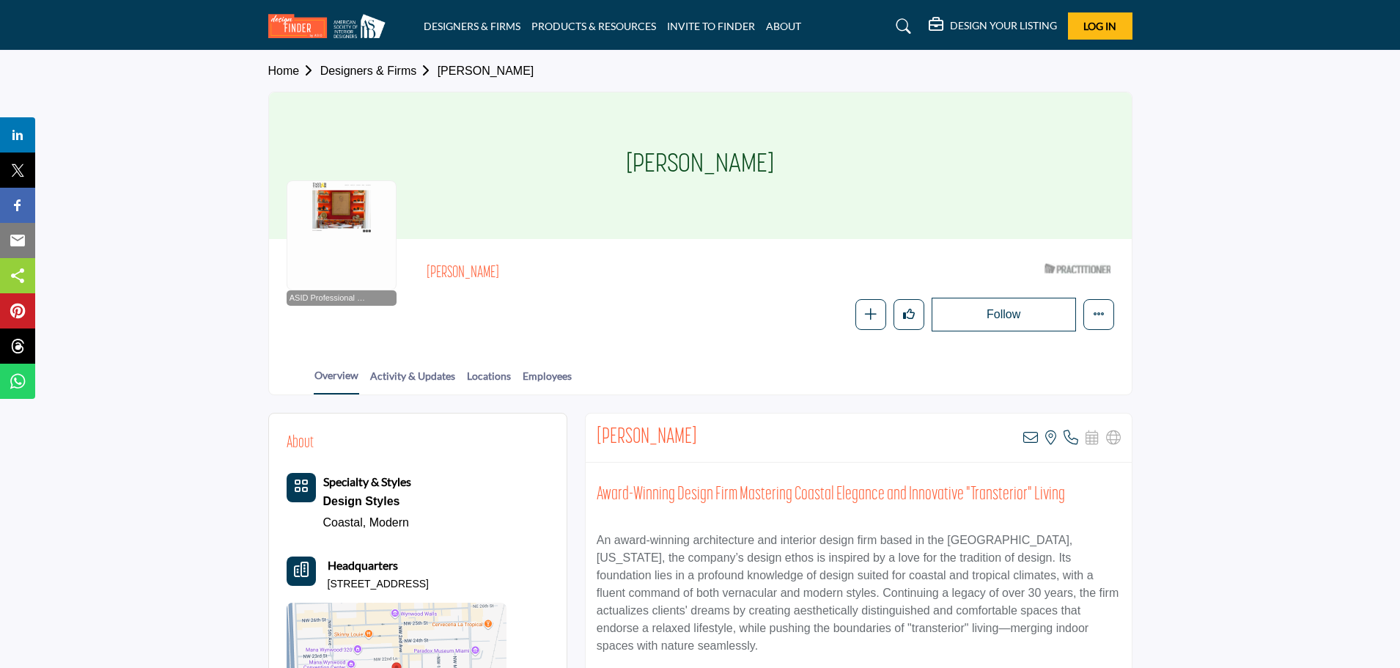
click at [278, 69] on link "Home" at bounding box center [294, 70] width 52 height 12
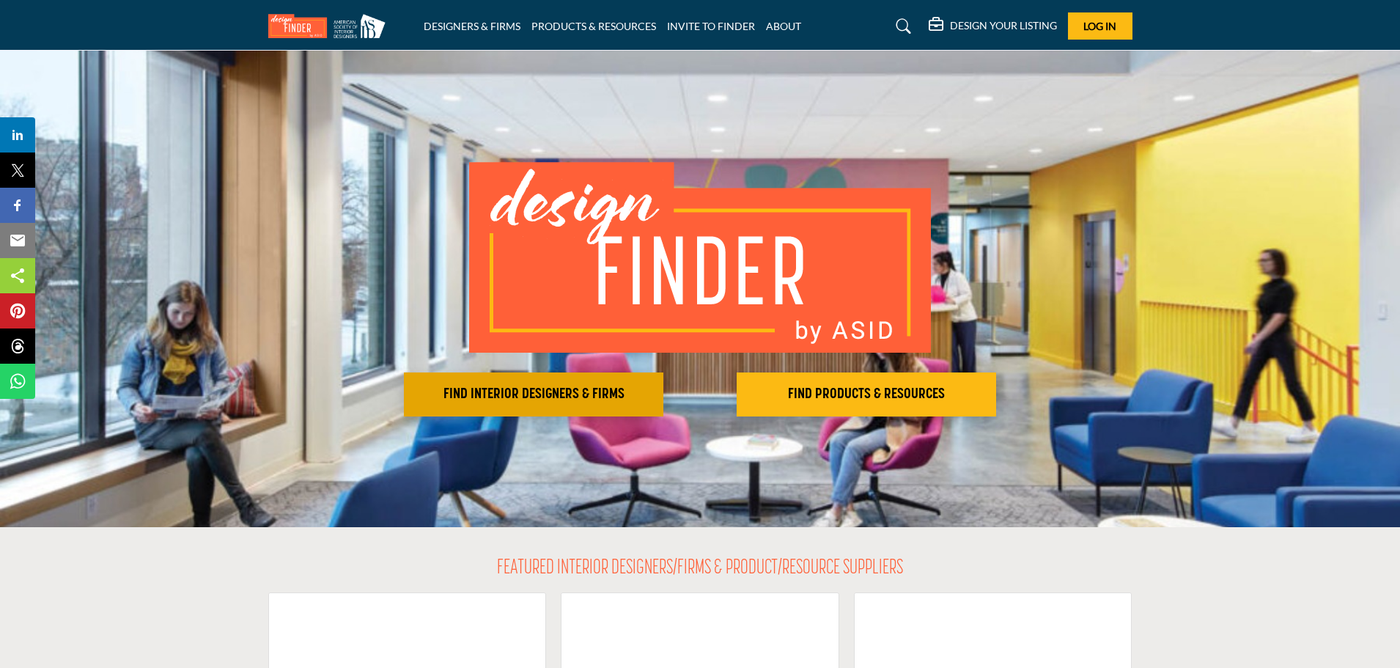
click at [532, 385] on h2 "FIND INTERIOR DESIGNERS & FIRMS" at bounding box center [533, 394] width 251 height 18
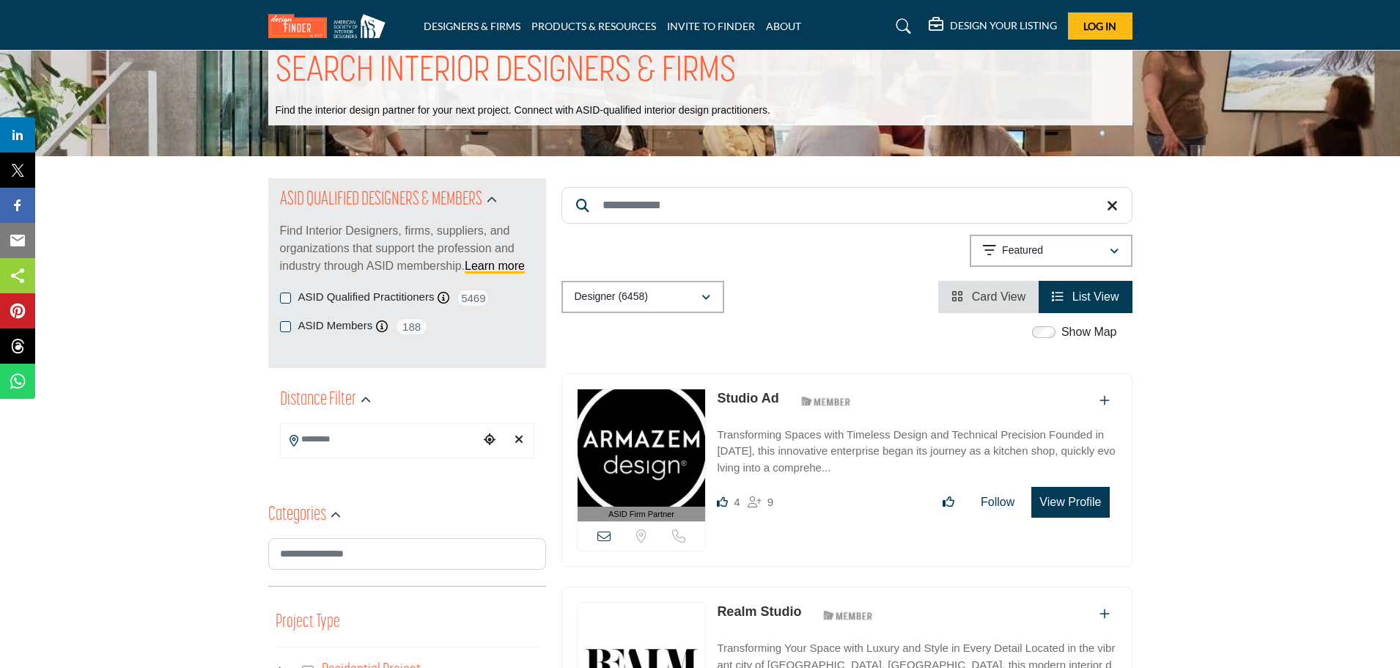
scroll to position [73, 0]
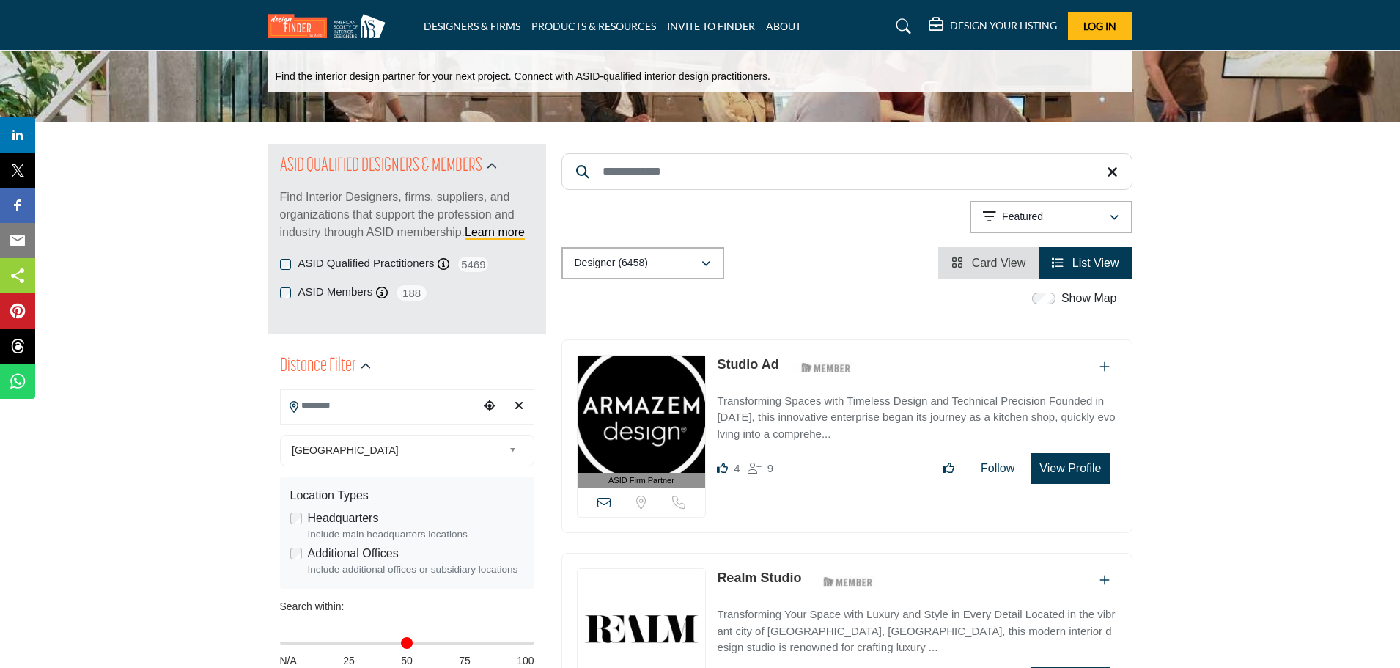
click at [346, 406] on input "Search Location" at bounding box center [380, 405] width 198 height 29
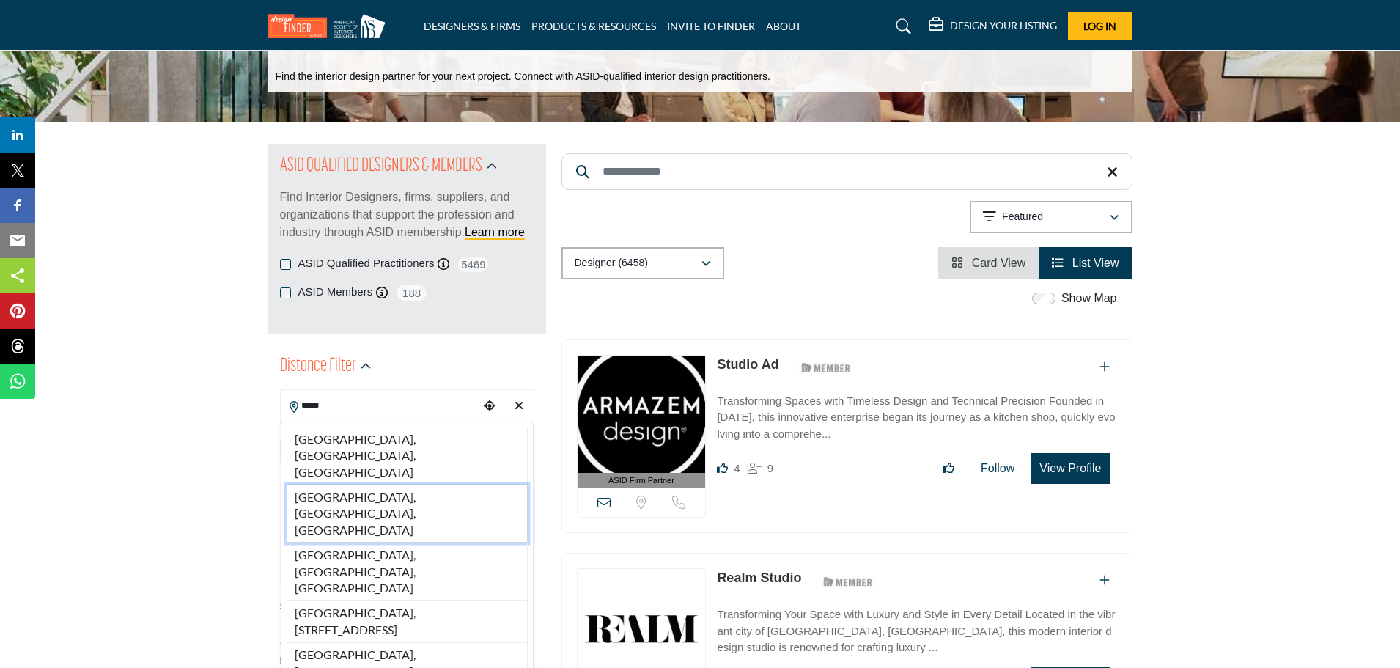
click at [327, 484] on li "[GEOGRAPHIC_DATA], [GEOGRAPHIC_DATA], [GEOGRAPHIC_DATA]" at bounding box center [407, 513] width 241 height 58
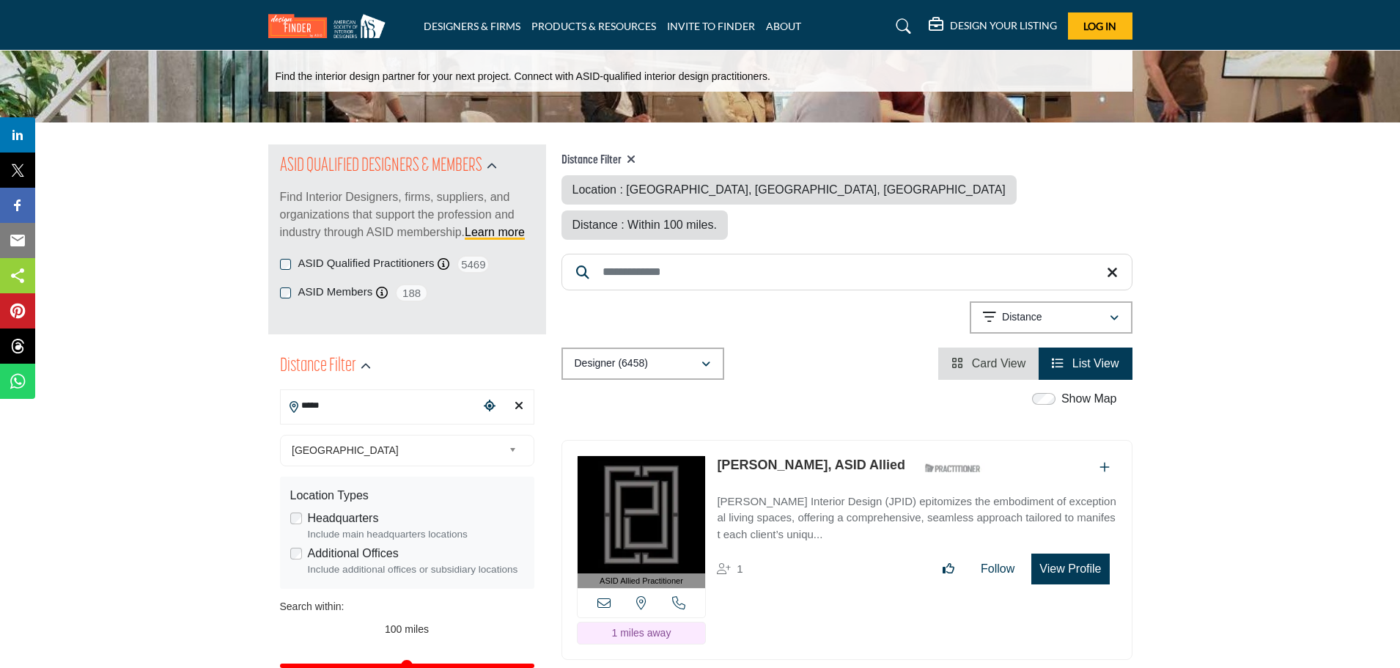
type input "**********"
type input "***"
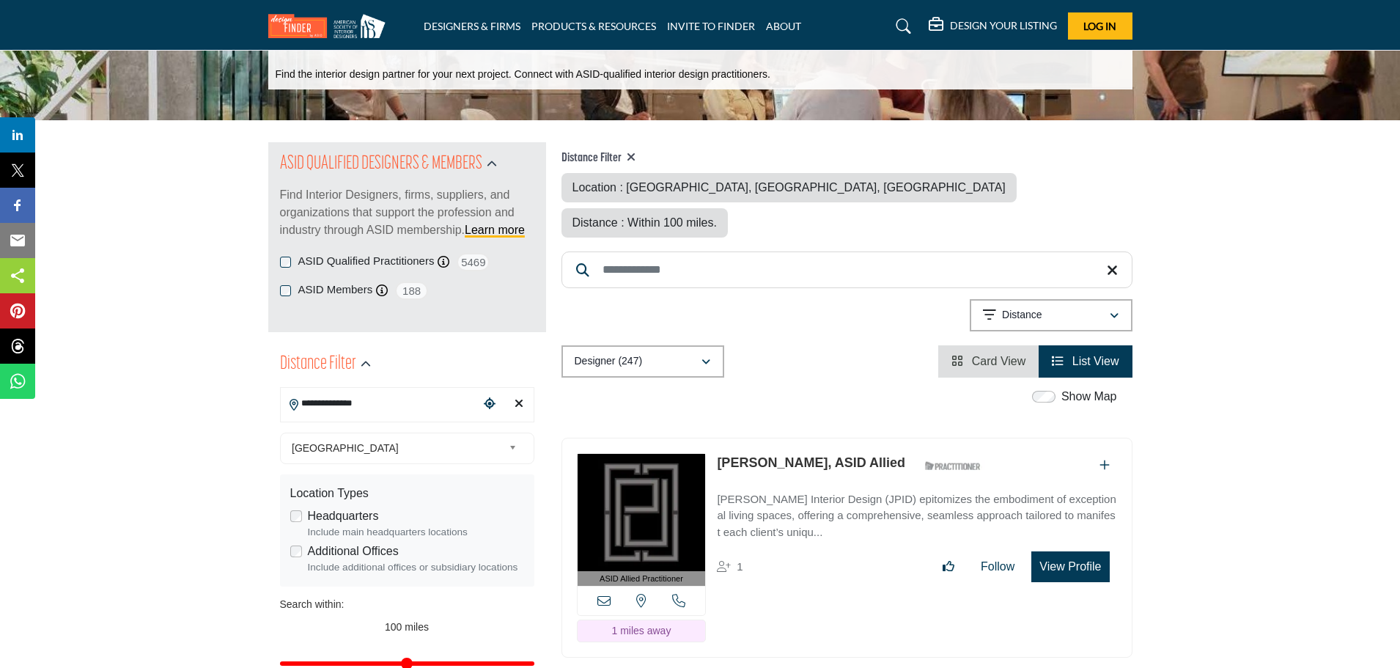
scroll to position [73, 0]
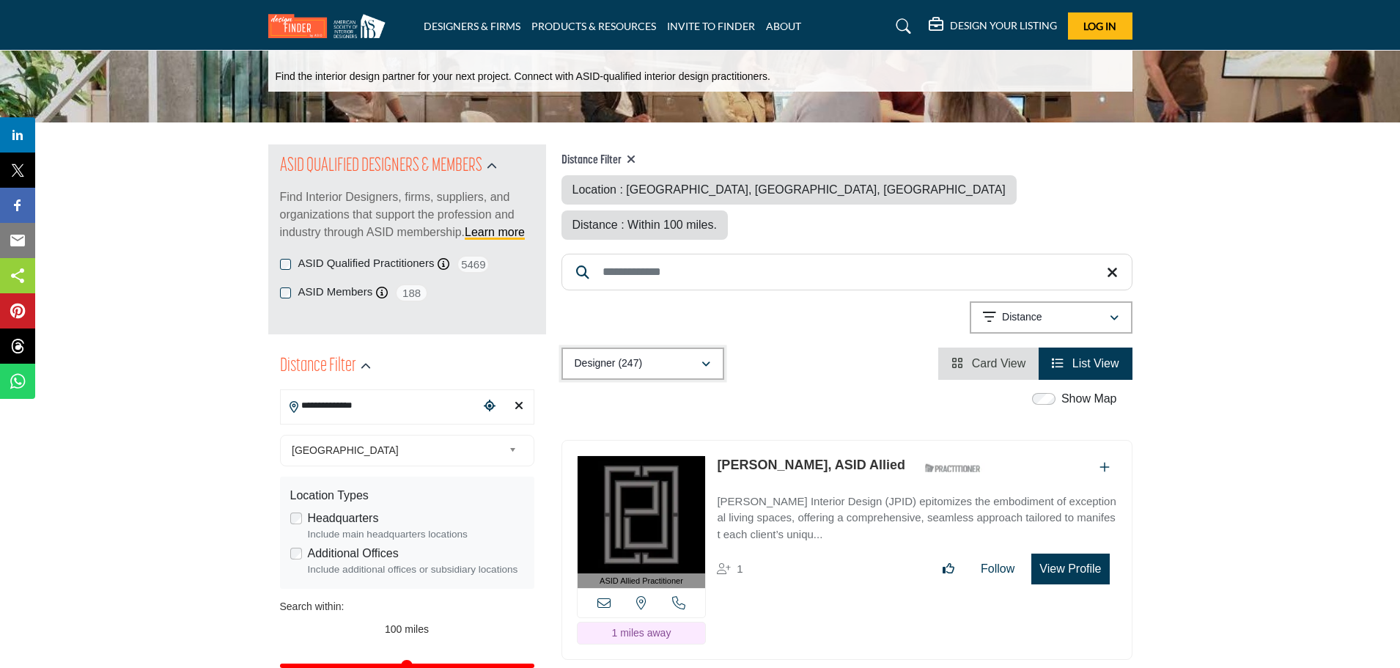
click at [701, 359] on icon "button" at bounding box center [705, 364] width 9 height 10
click at [1063, 309] on div "Distance" at bounding box center [1046, 318] width 126 height 18
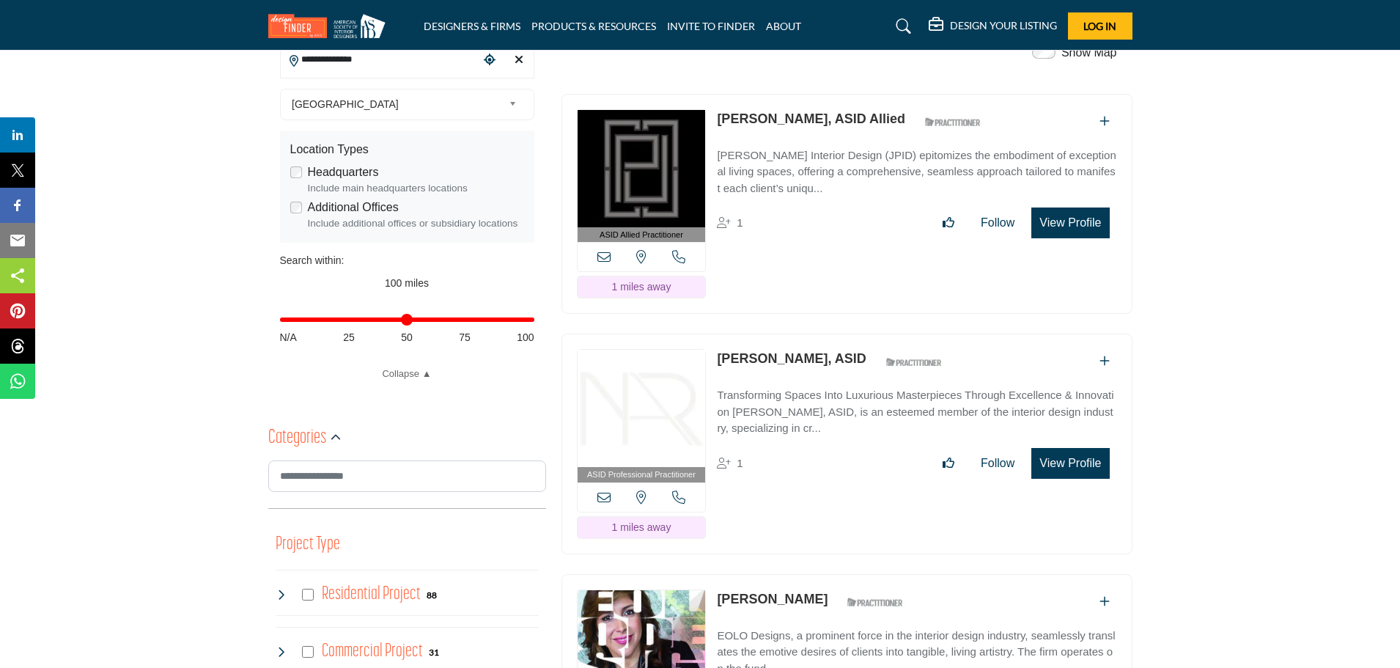
scroll to position [147, 0]
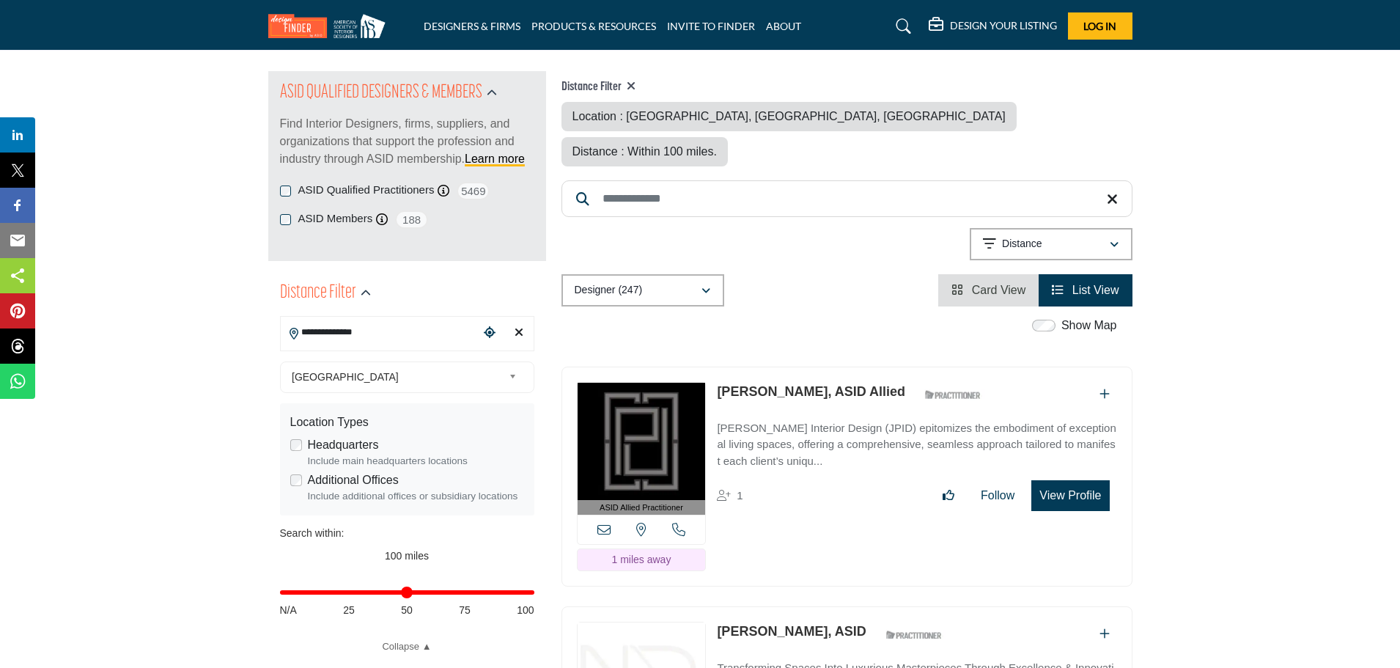
click at [794, 384] on link "[PERSON_NAME], ASID Allied" at bounding box center [811, 391] width 188 height 15
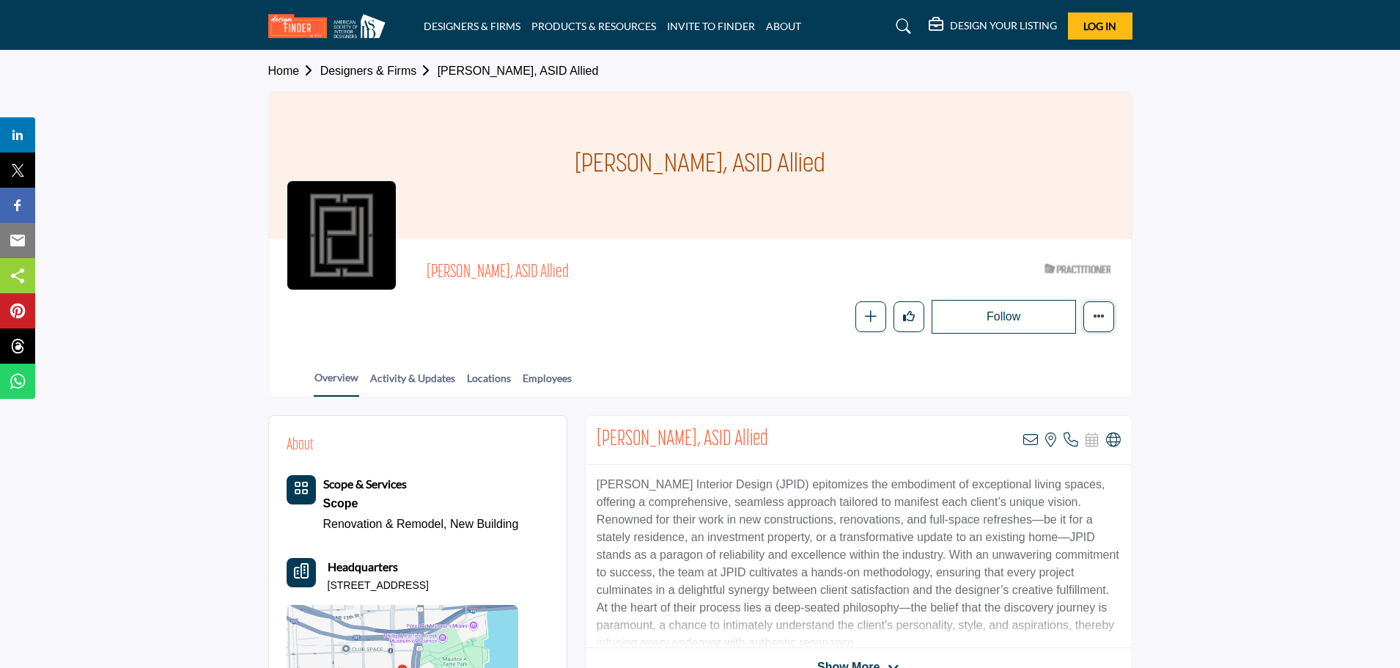
click at [1100, 325] on button "Featured" at bounding box center [1098, 316] width 31 height 31
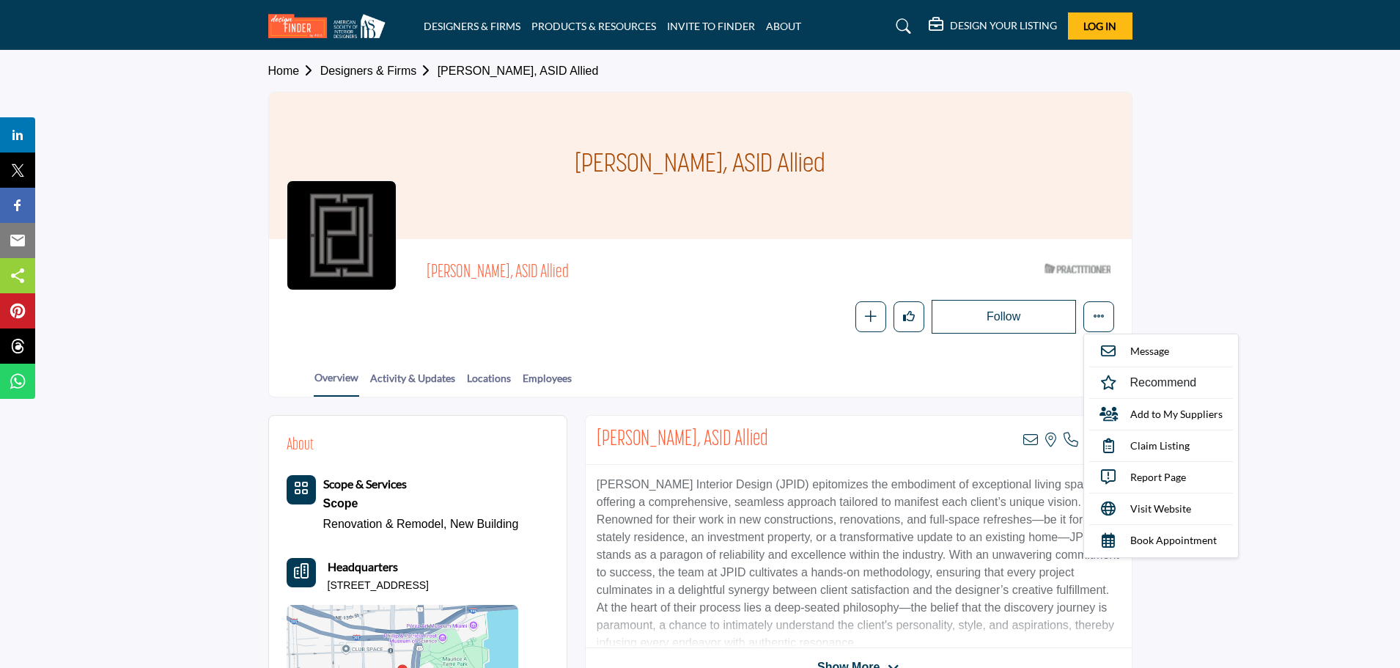
click at [1326, 338] on section "Home Designers & Firms [PERSON_NAME], ASID Allied [PERSON_NAME], ASID Allied [P…" at bounding box center [700, 224] width 1400 height 347
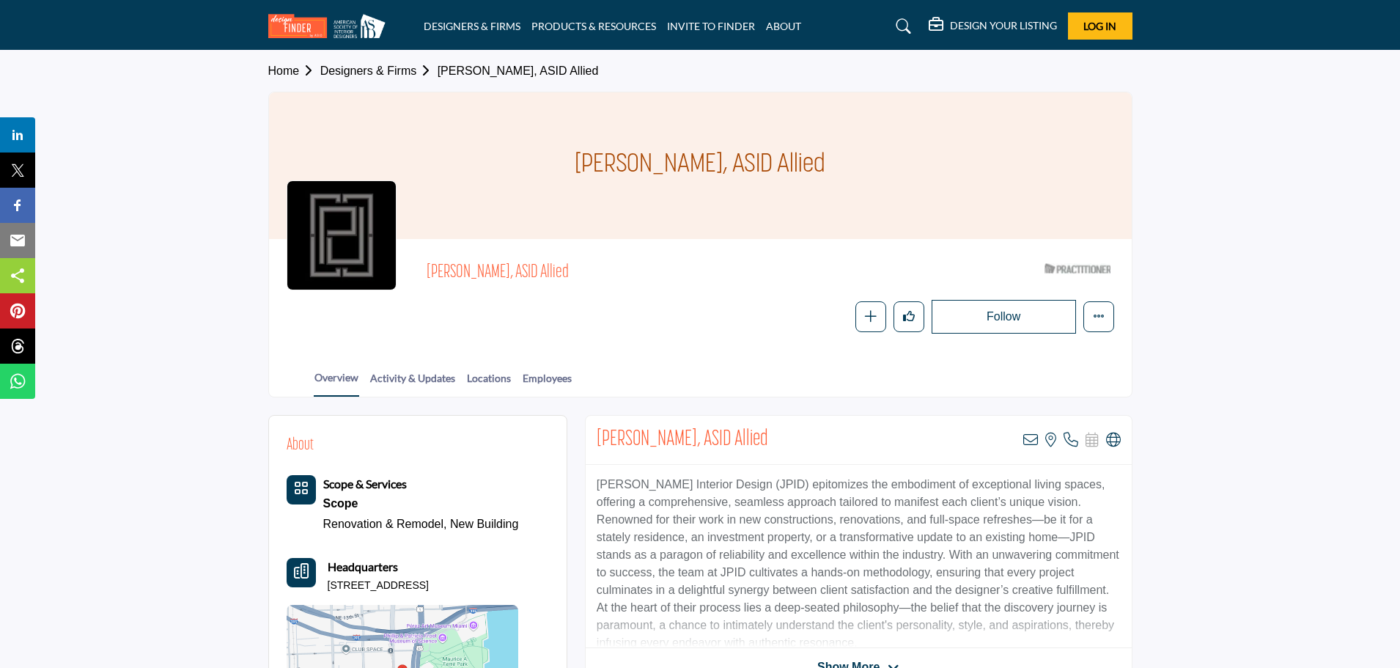
scroll to position [73, 0]
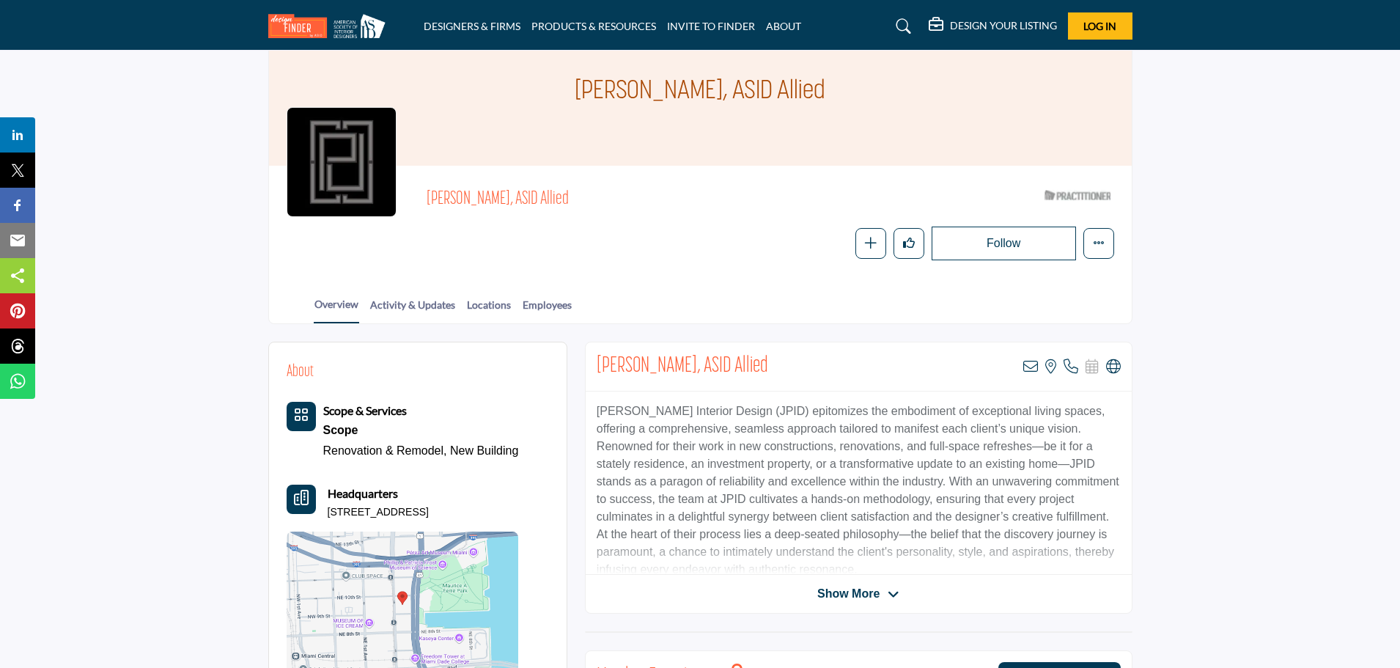
click at [843, 594] on span "Show More" at bounding box center [848, 594] width 62 height 18
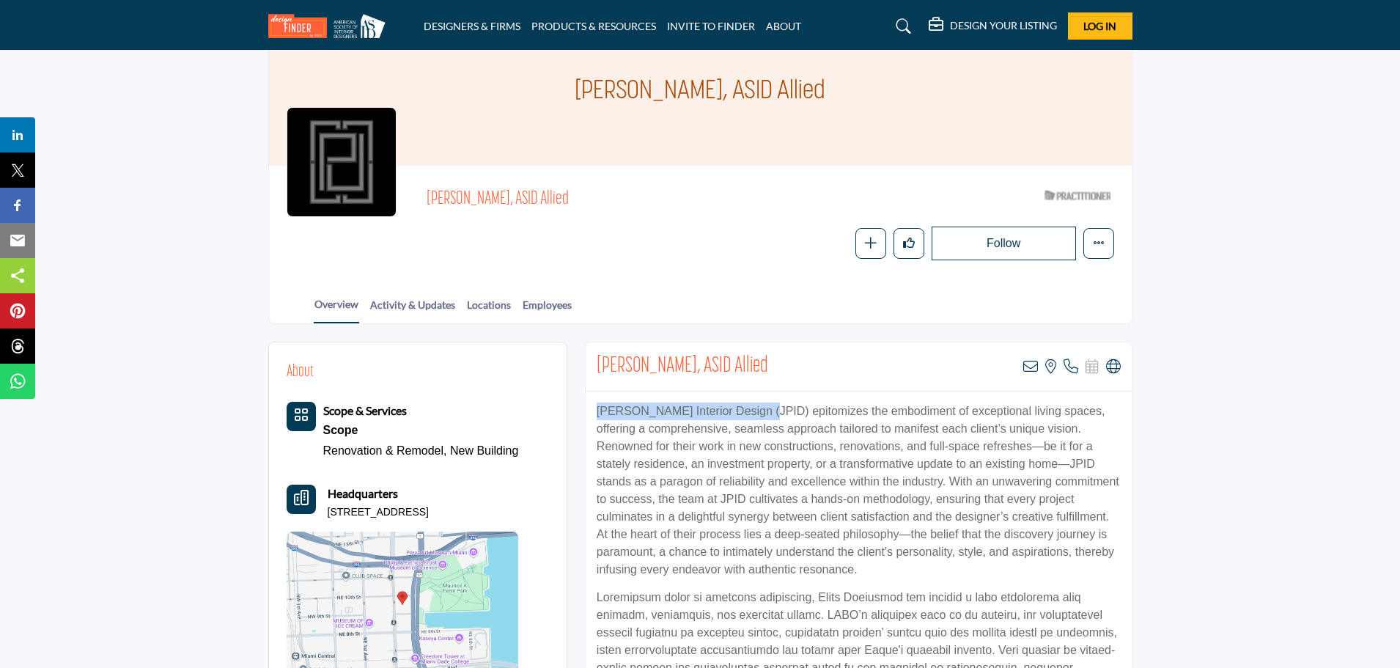
drag, startPoint x: 599, startPoint y: 412, endPoint x: 759, endPoint y: 403, distance: 160.7
click at [759, 403] on p "[PERSON_NAME] Interior Design (JPID) epitomizes the embodiment of exceptional l…" at bounding box center [859, 490] width 524 height 176
copy p "[PERSON_NAME] Interior Design"
